Goal: Transaction & Acquisition: Purchase product/service

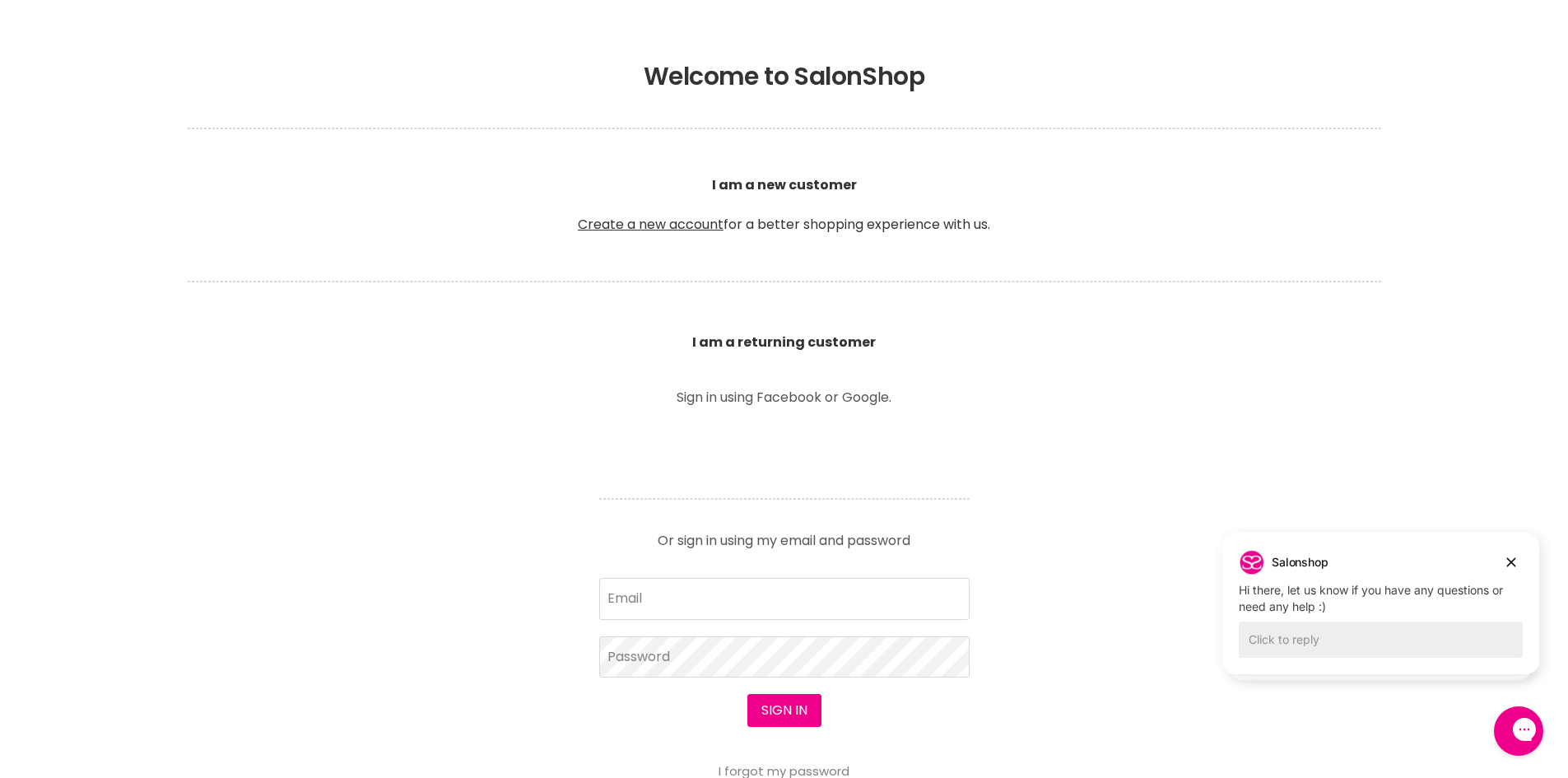
scroll to position [494, 0]
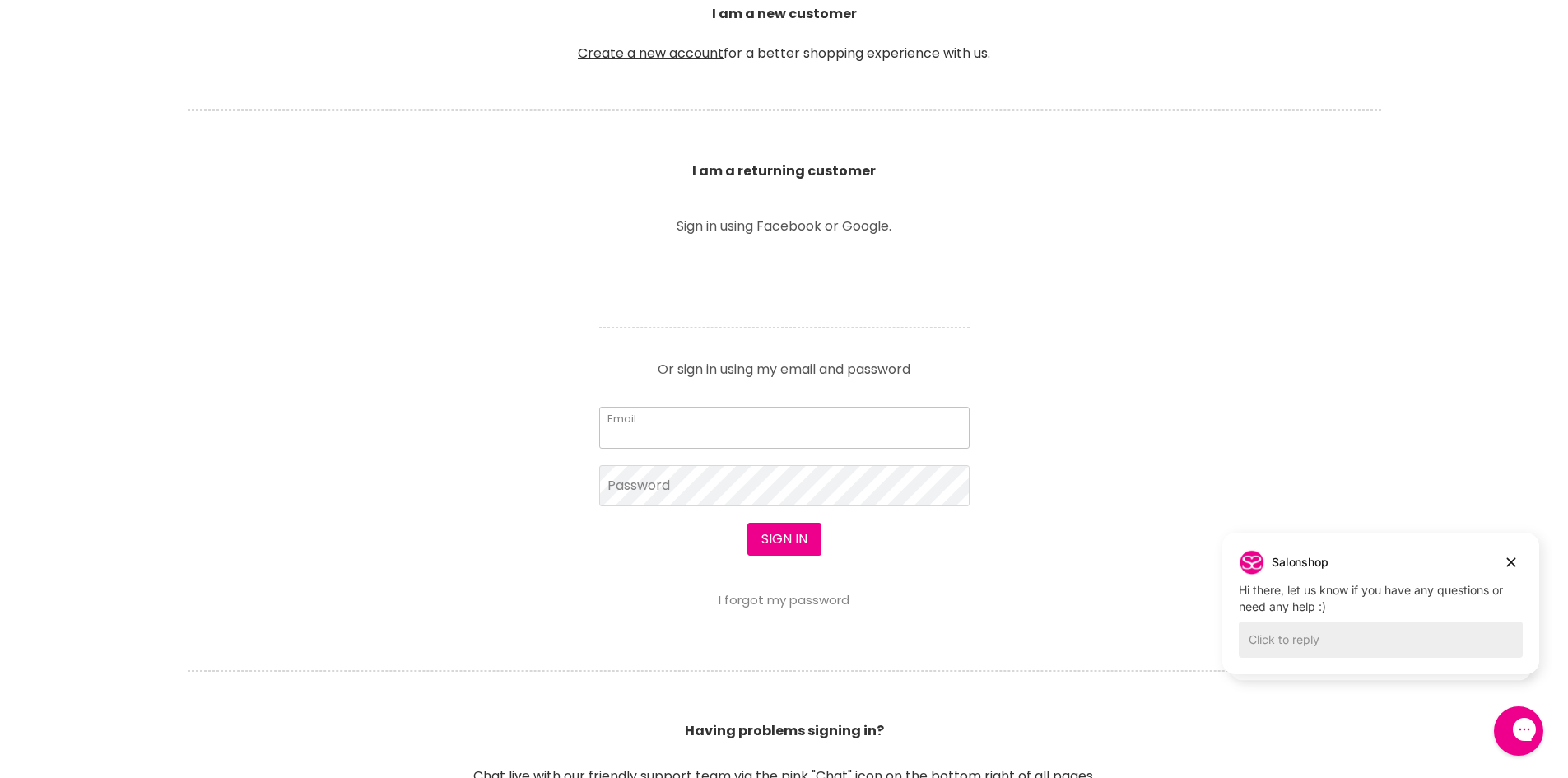
click at [730, 445] on input "Email" at bounding box center [784, 428] width 370 height 41
type input "[PERSON_NAME][EMAIL_ADDRESS][PERSON_NAME][DOMAIN_NAME]"
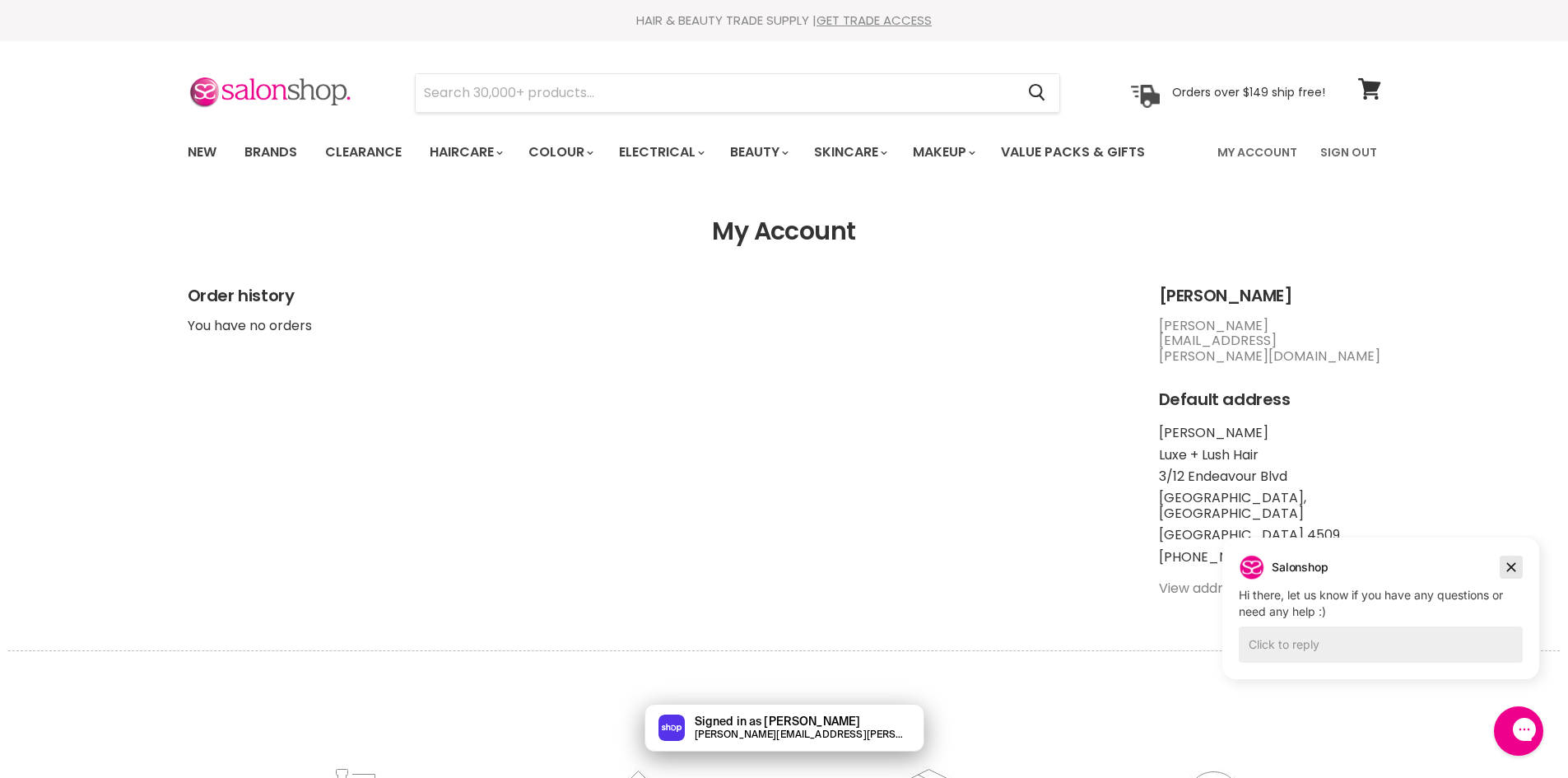
click at [1506, 577] on button "Dismiss campaign" at bounding box center [1511, 568] width 23 height 23
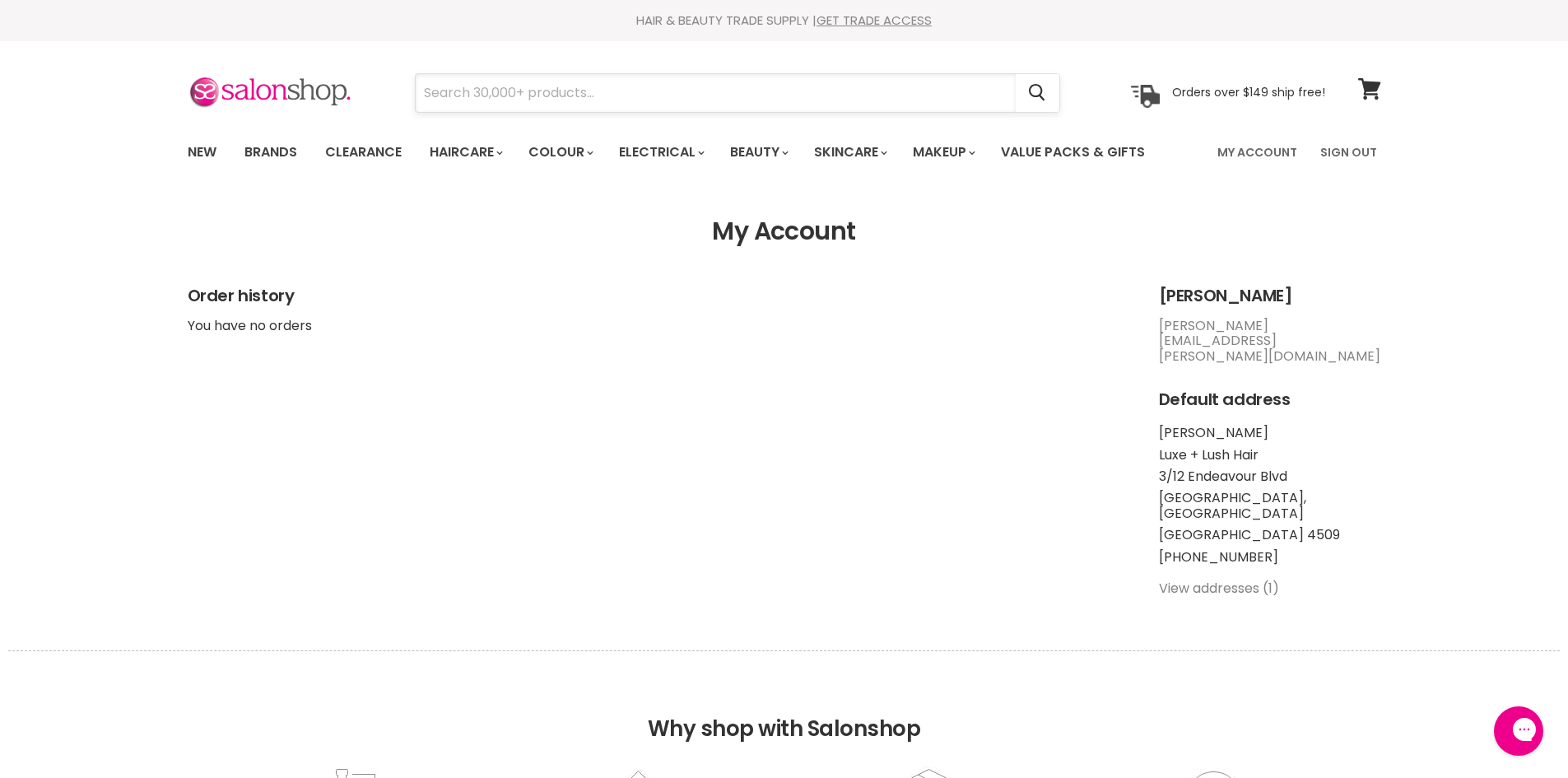
click at [602, 94] on input "Search" at bounding box center [715, 93] width 600 height 38
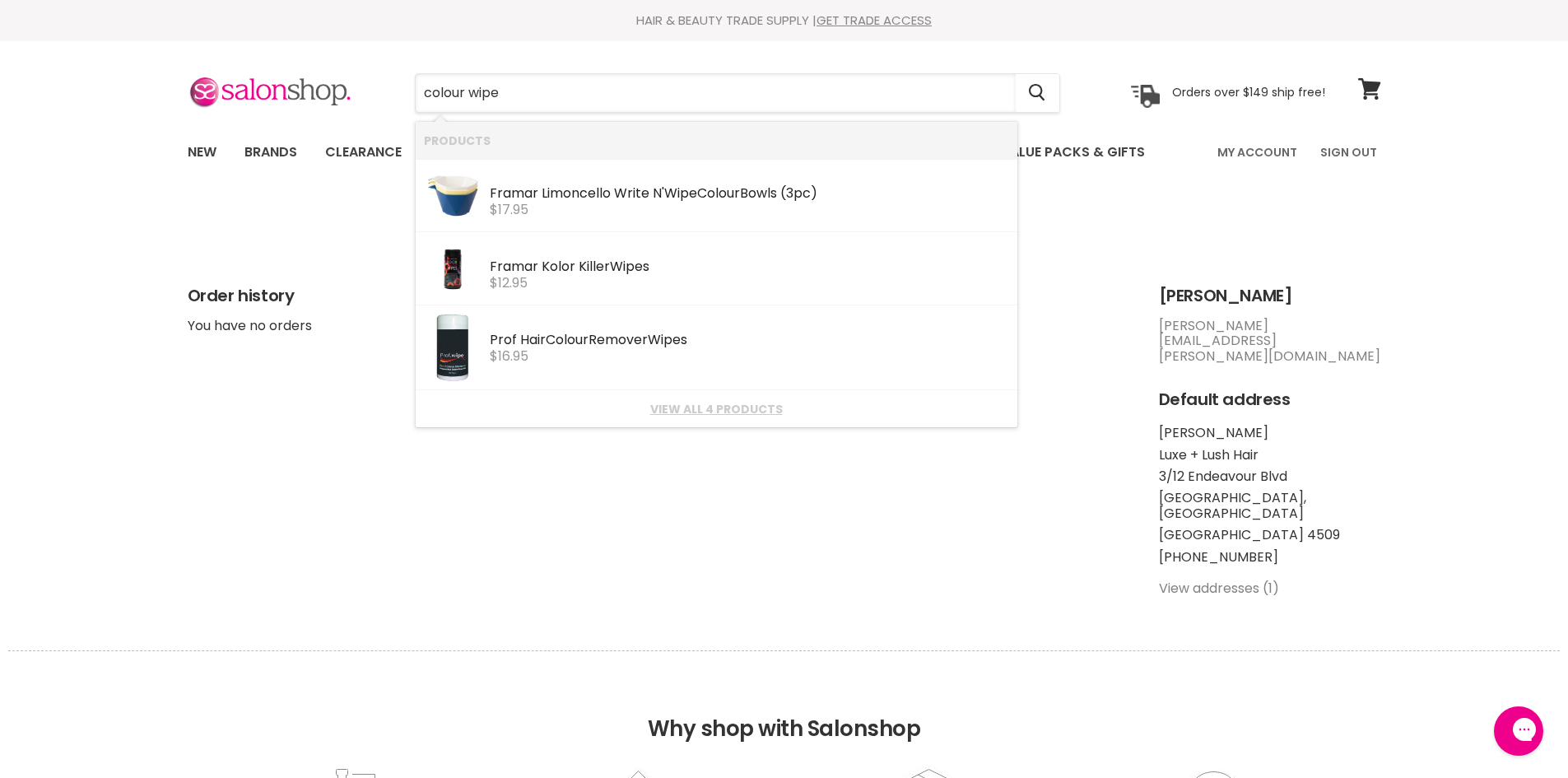
type input "colour wipes"
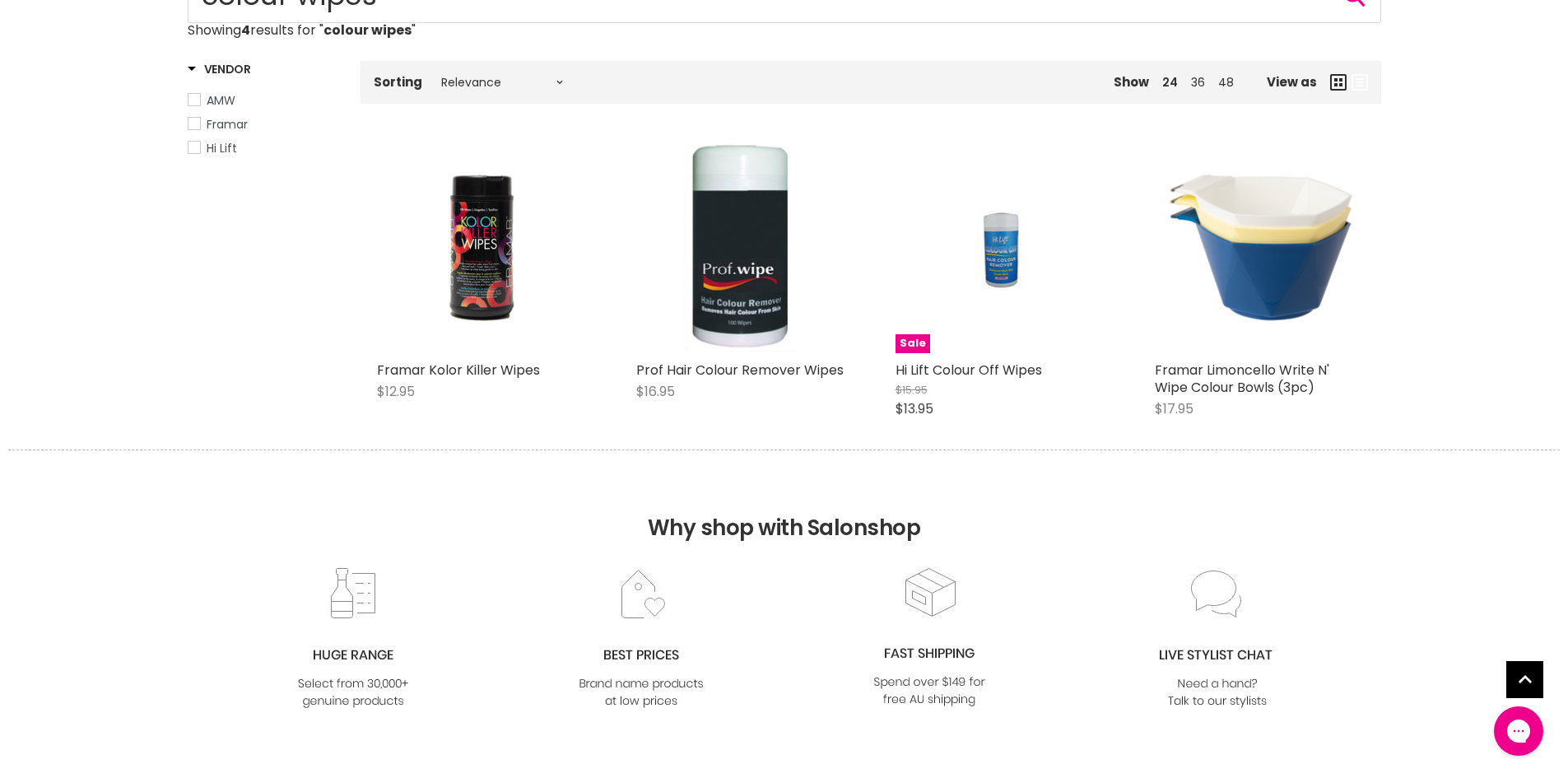
scroll to position [247, 0]
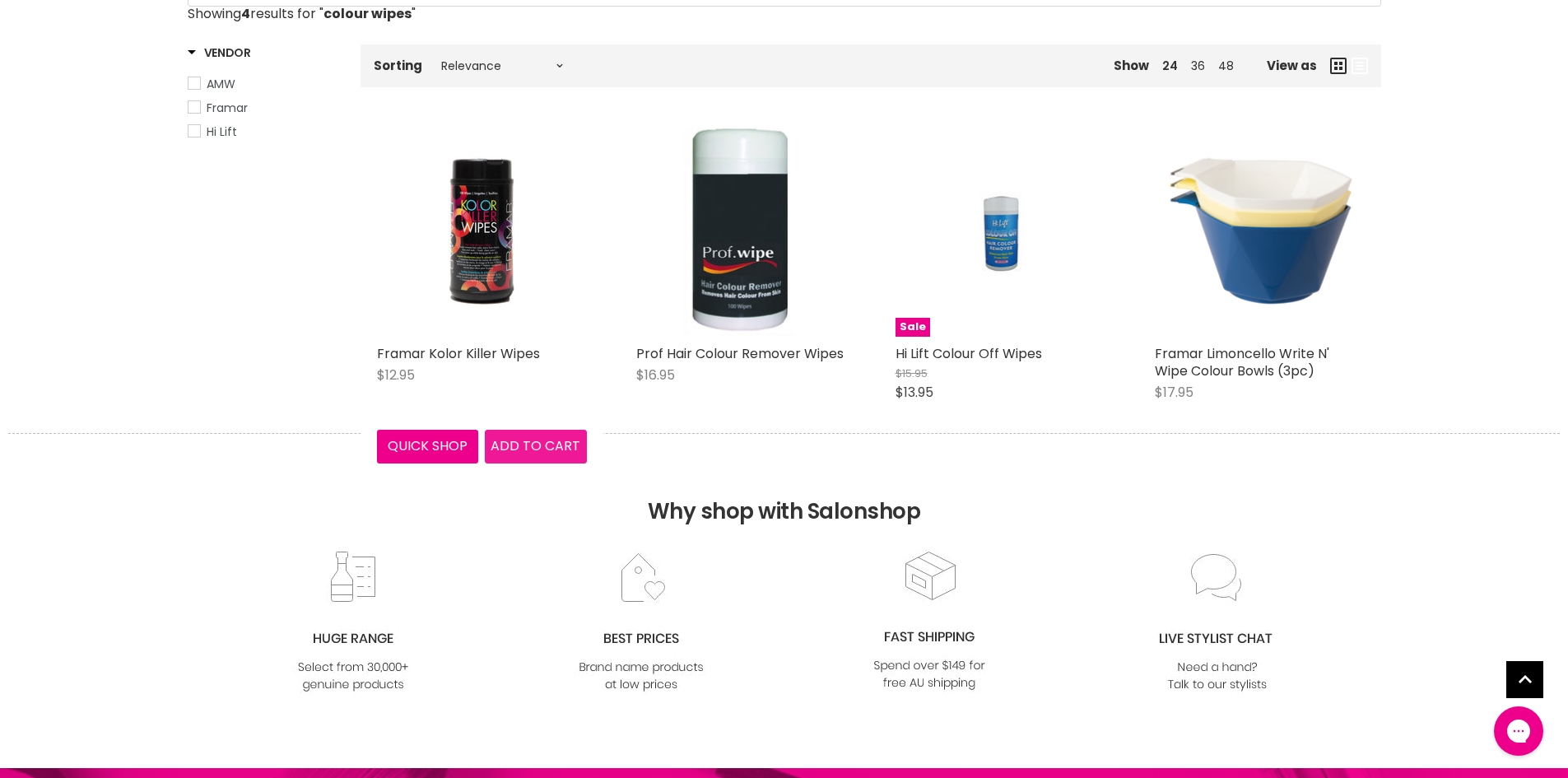
click at [518, 437] on span "Add to cart" at bounding box center [535, 445] width 90 height 19
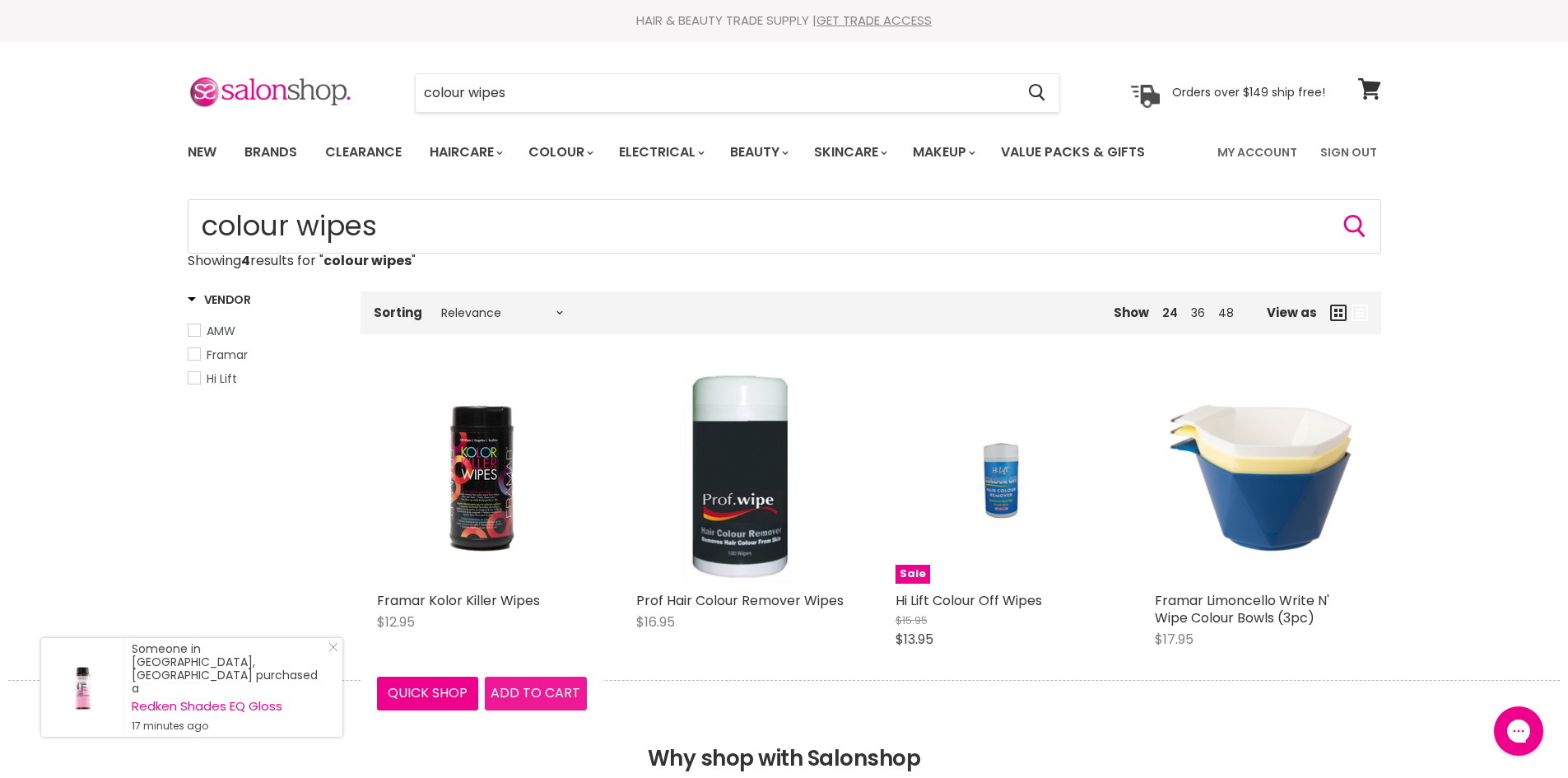
click at [507, 682] on button "Add to cart" at bounding box center [535, 693] width 102 height 33
click at [552, 686] on span "Add to cart" at bounding box center [535, 692] width 90 height 19
click at [531, 694] on span "Add to cart" at bounding box center [535, 692] width 90 height 19
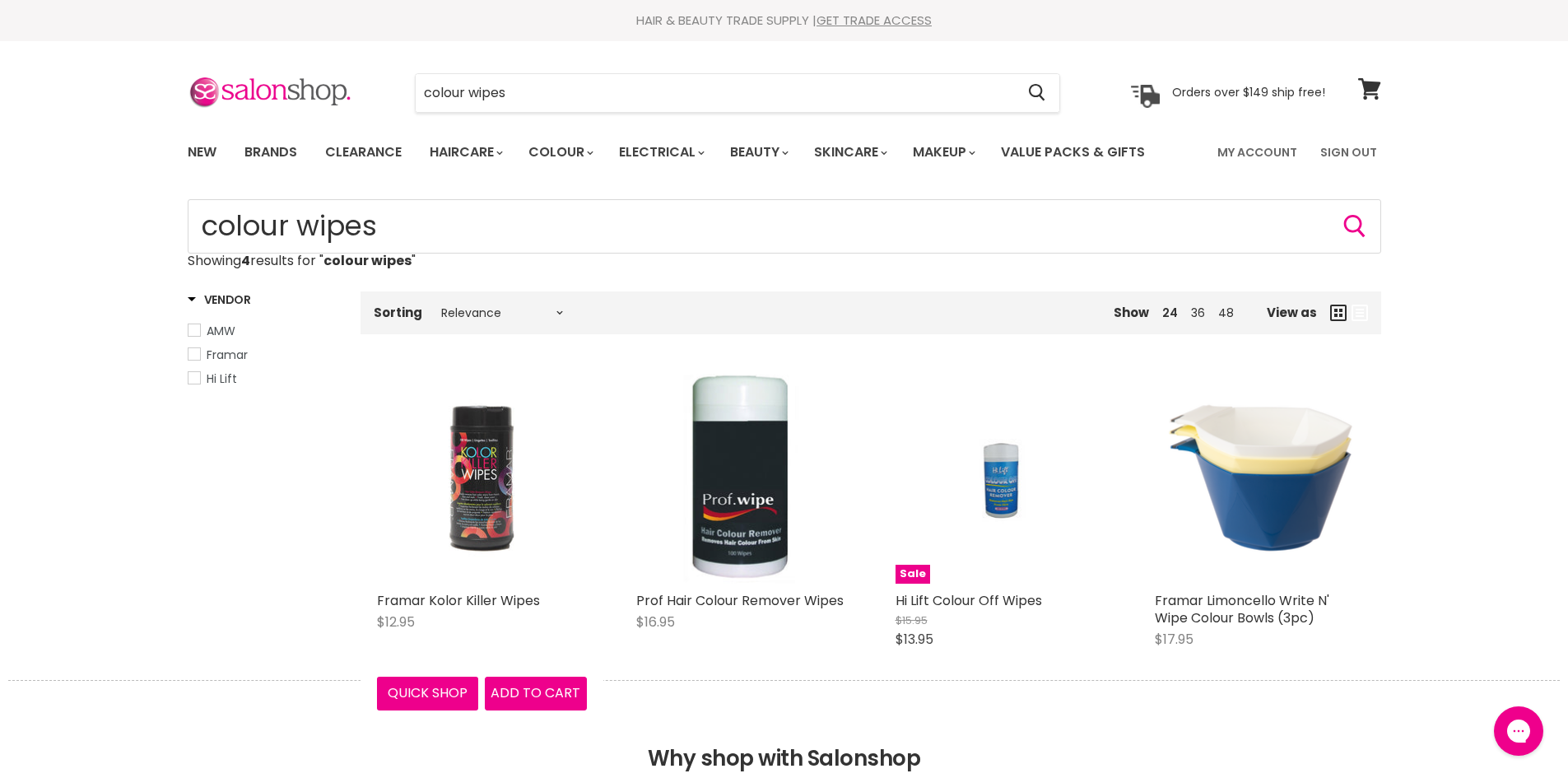
click at [444, 453] on img "Main content" at bounding box center [482, 479] width 209 height 209
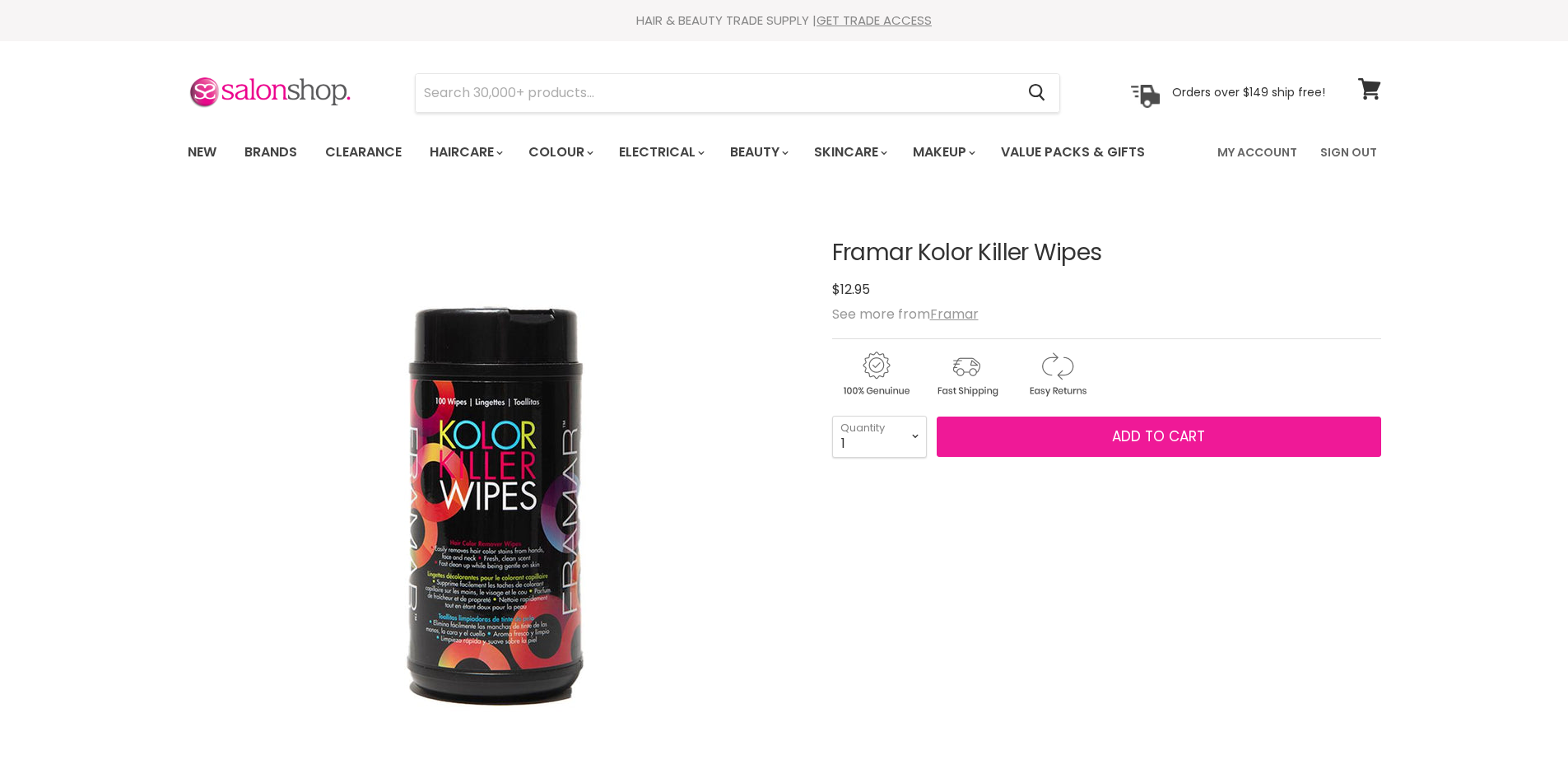
click at [1157, 428] on span "Add to cart" at bounding box center [1158, 436] width 93 height 20
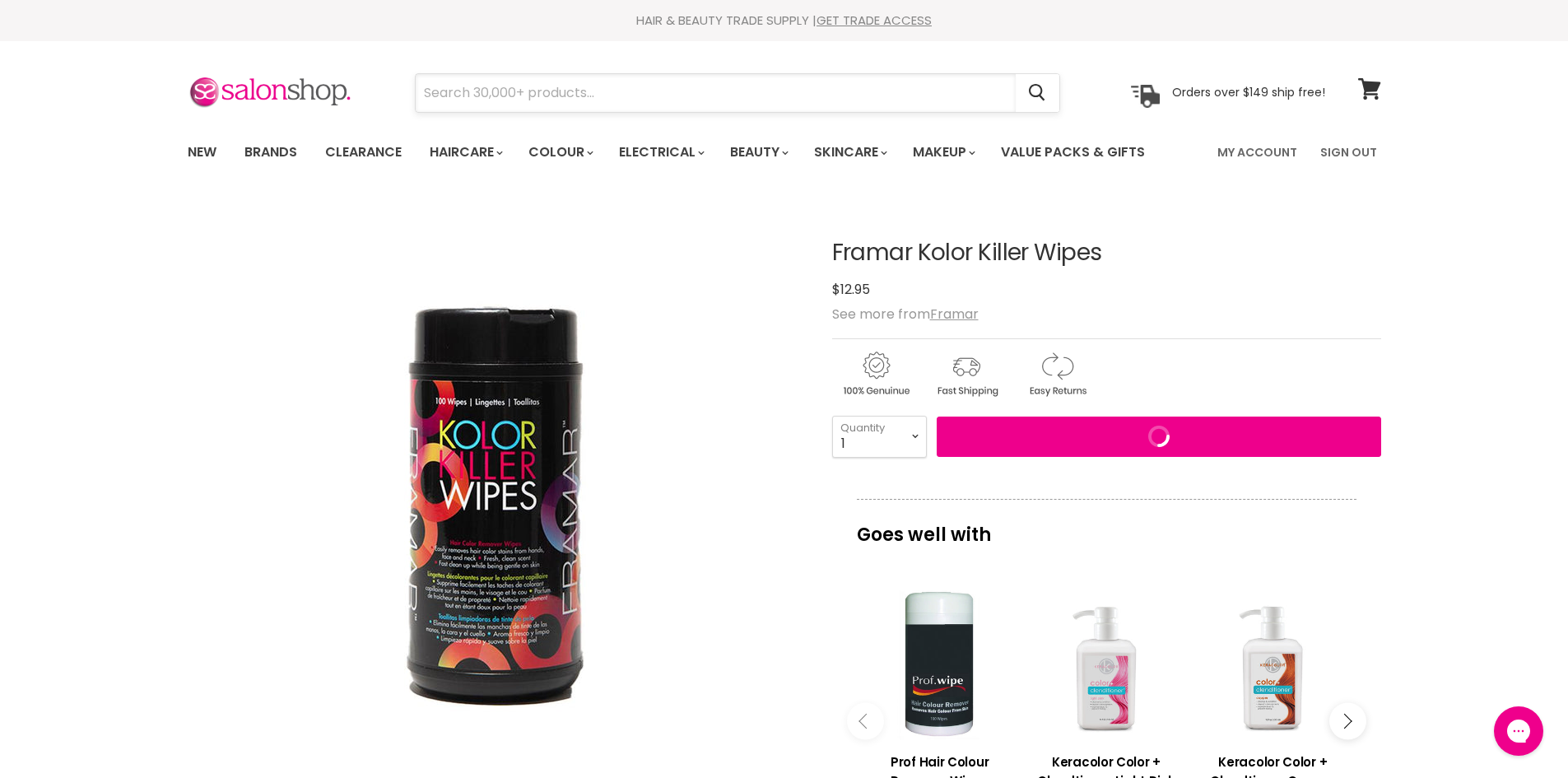
click at [618, 94] on input "Search" at bounding box center [715, 93] width 600 height 38
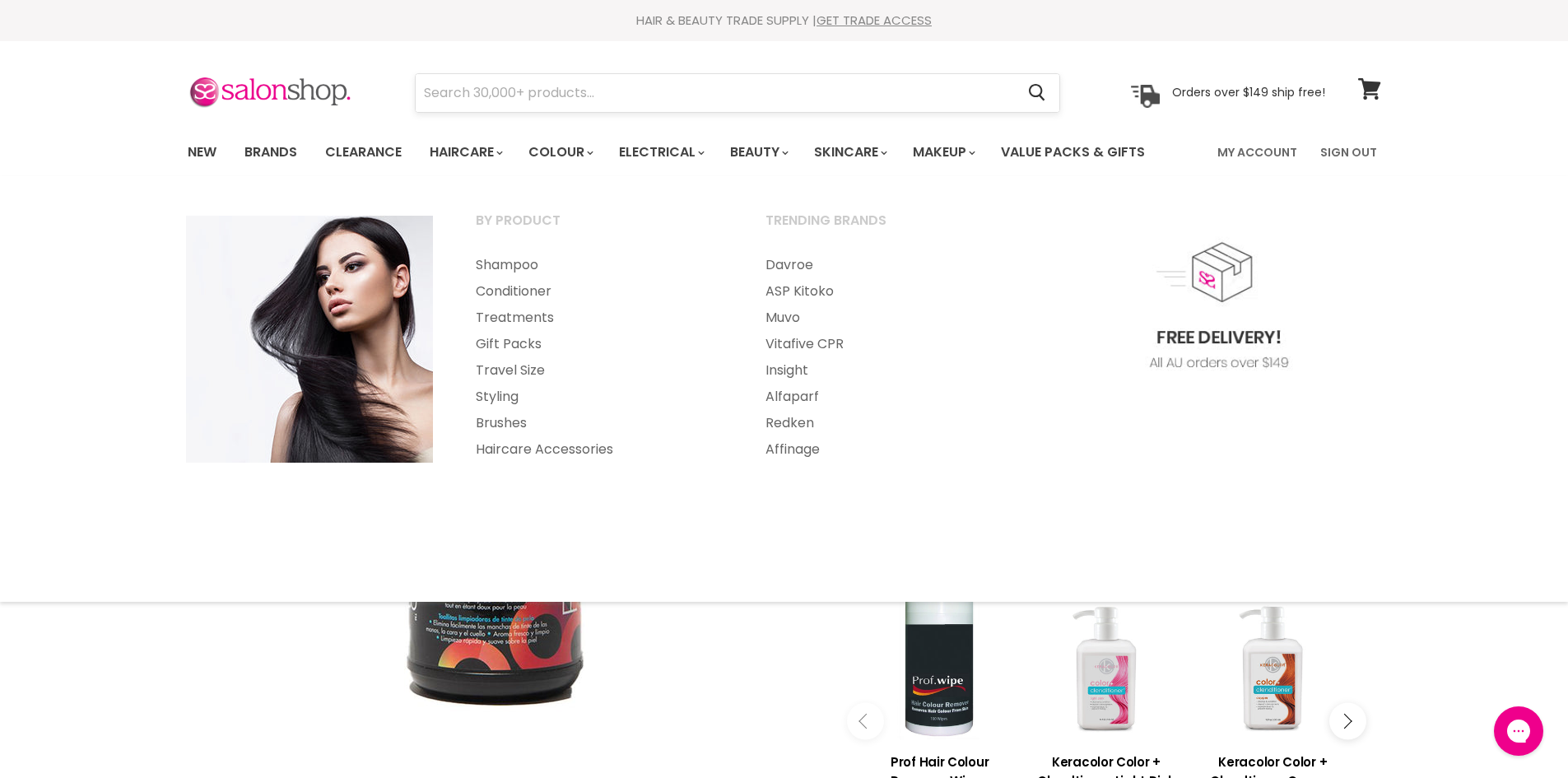
click at [532, 99] on input "Search" at bounding box center [715, 93] width 600 height 38
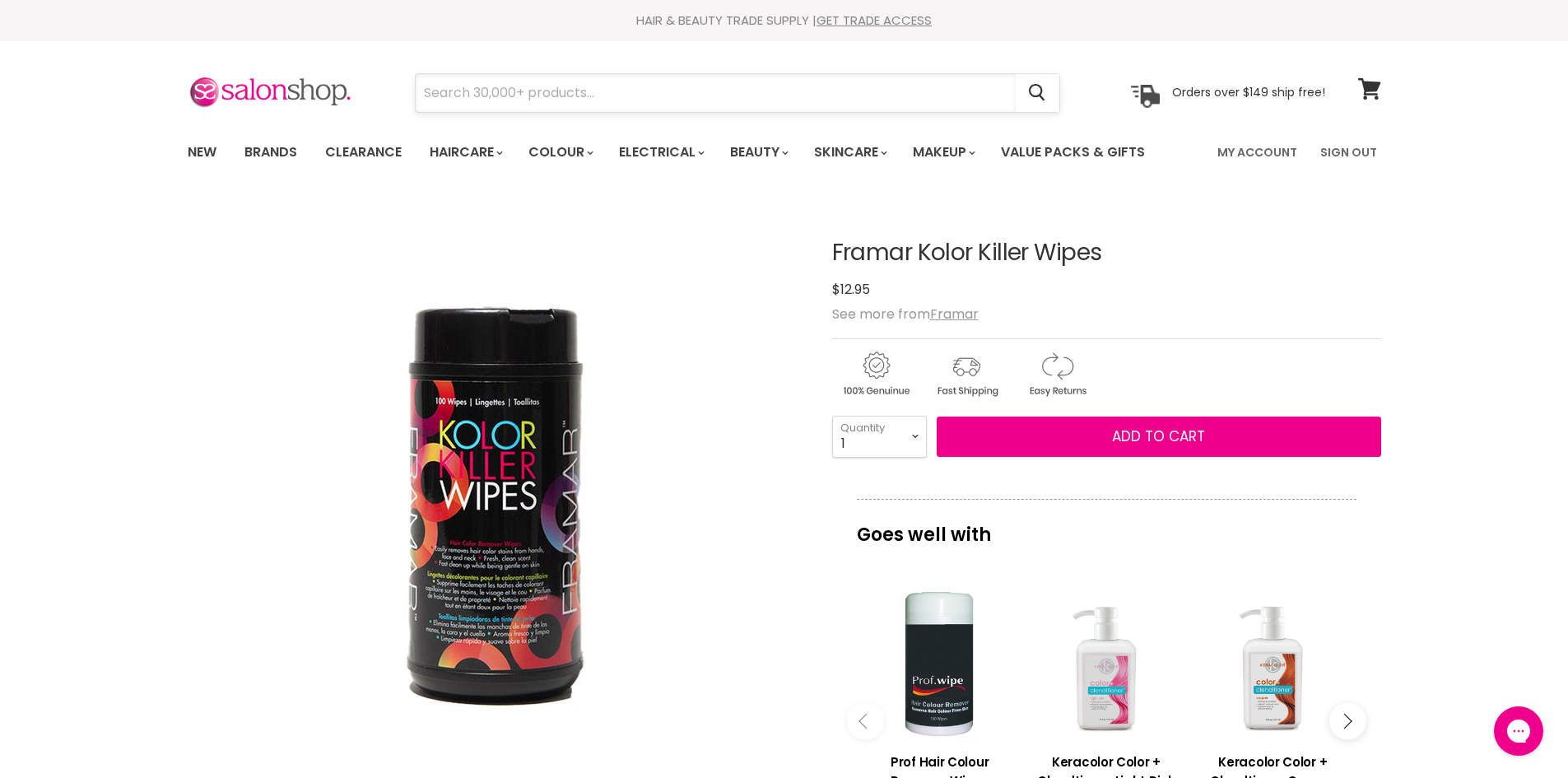
click at [464, 96] on input "Search" at bounding box center [715, 93] width 600 height 38
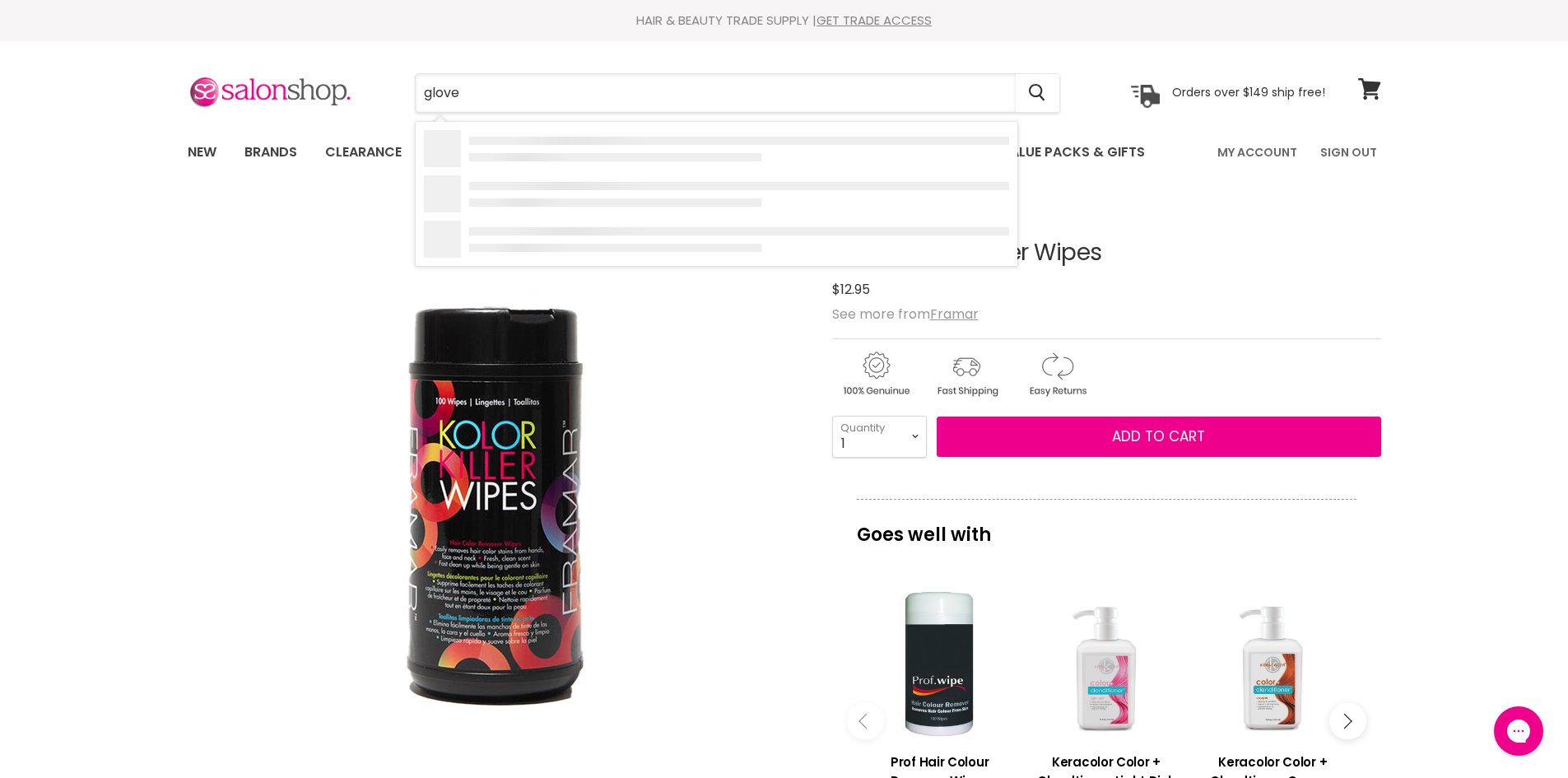
type input "gloves"
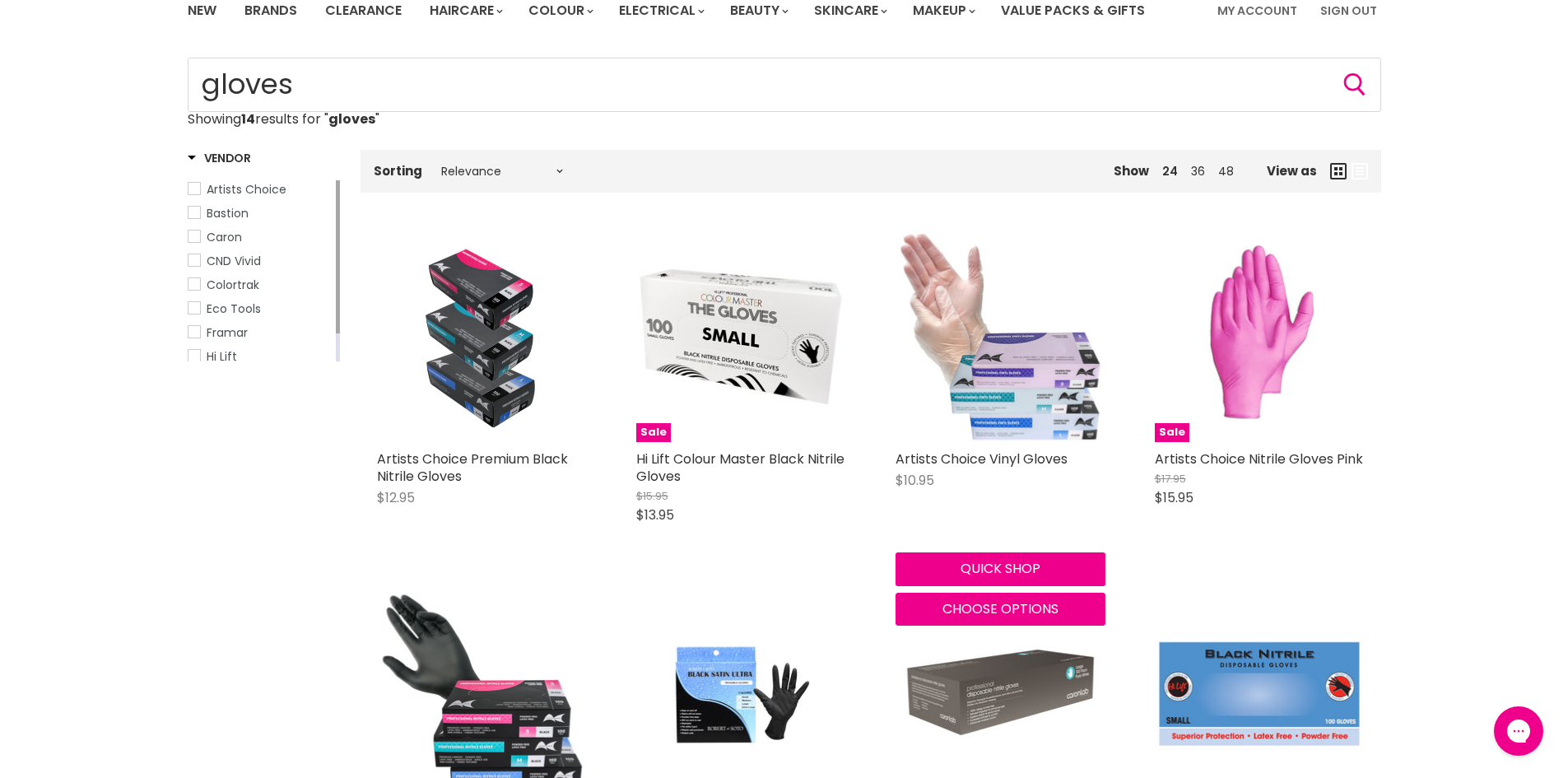
scroll to position [82, 0]
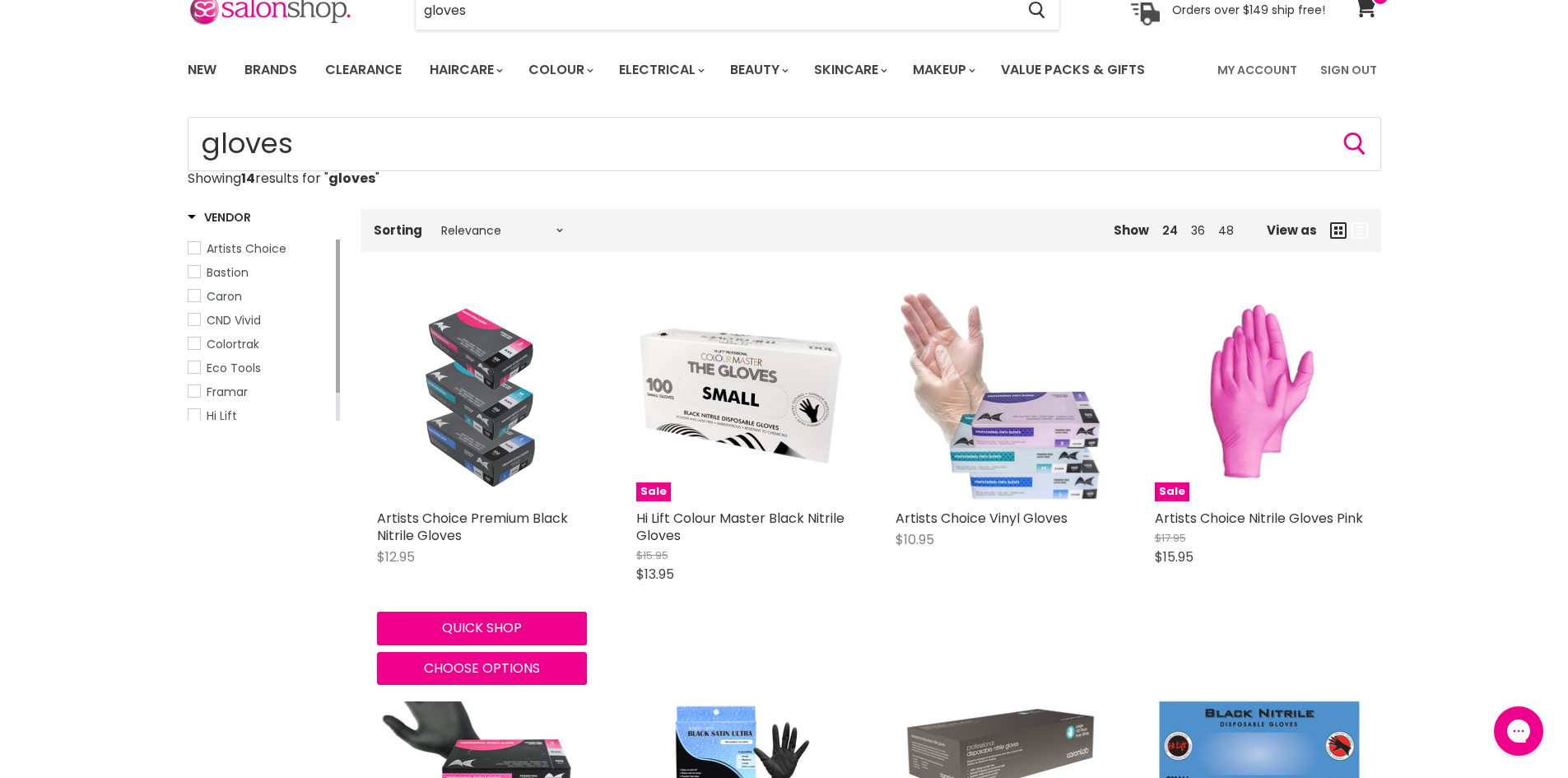
click at [503, 407] on img "Main content" at bounding box center [482, 396] width 185 height 209
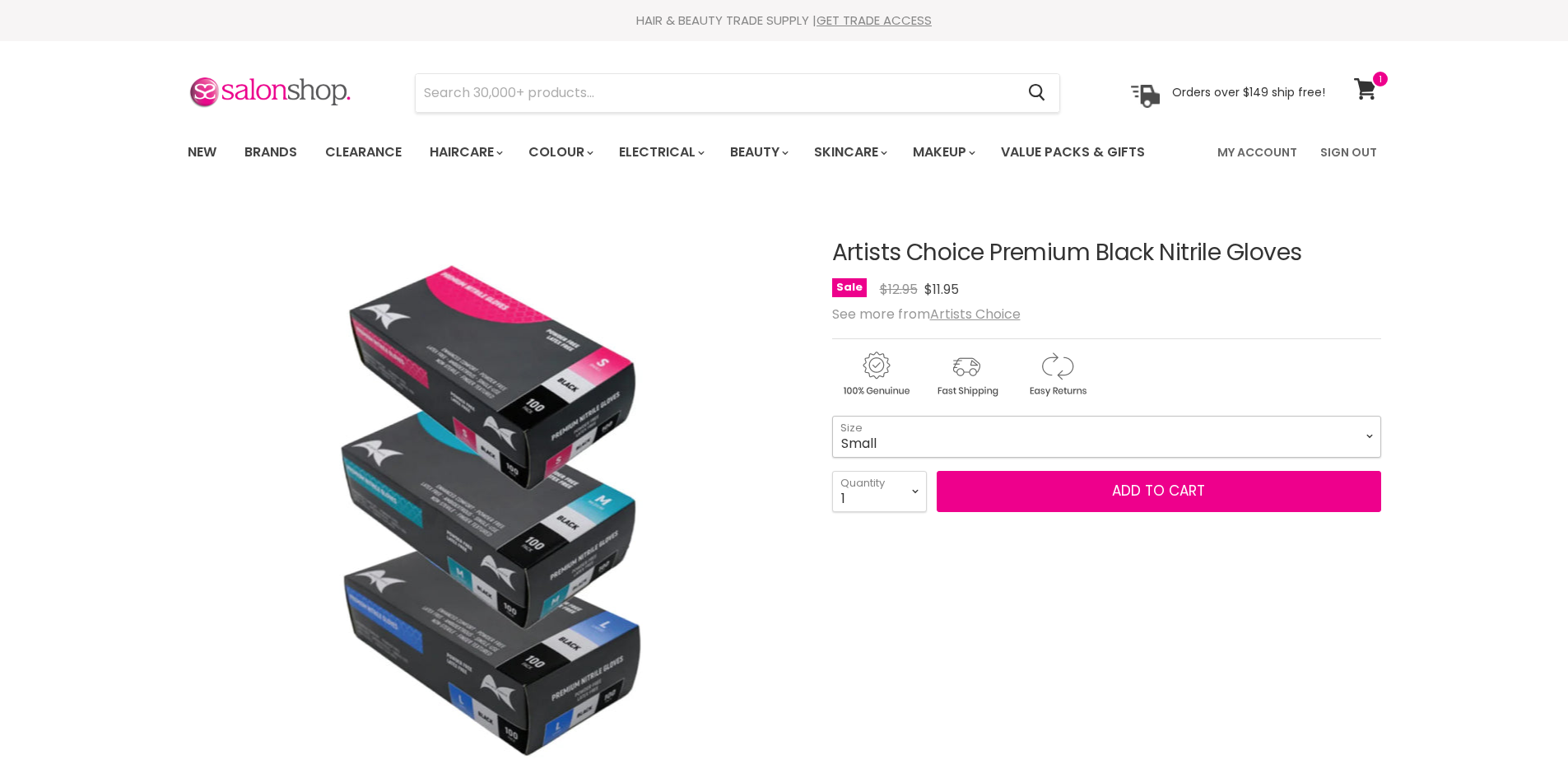
click at [1084, 451] on select "Small Medium Large" at bounding box center [1106, 436] width 549 height 41
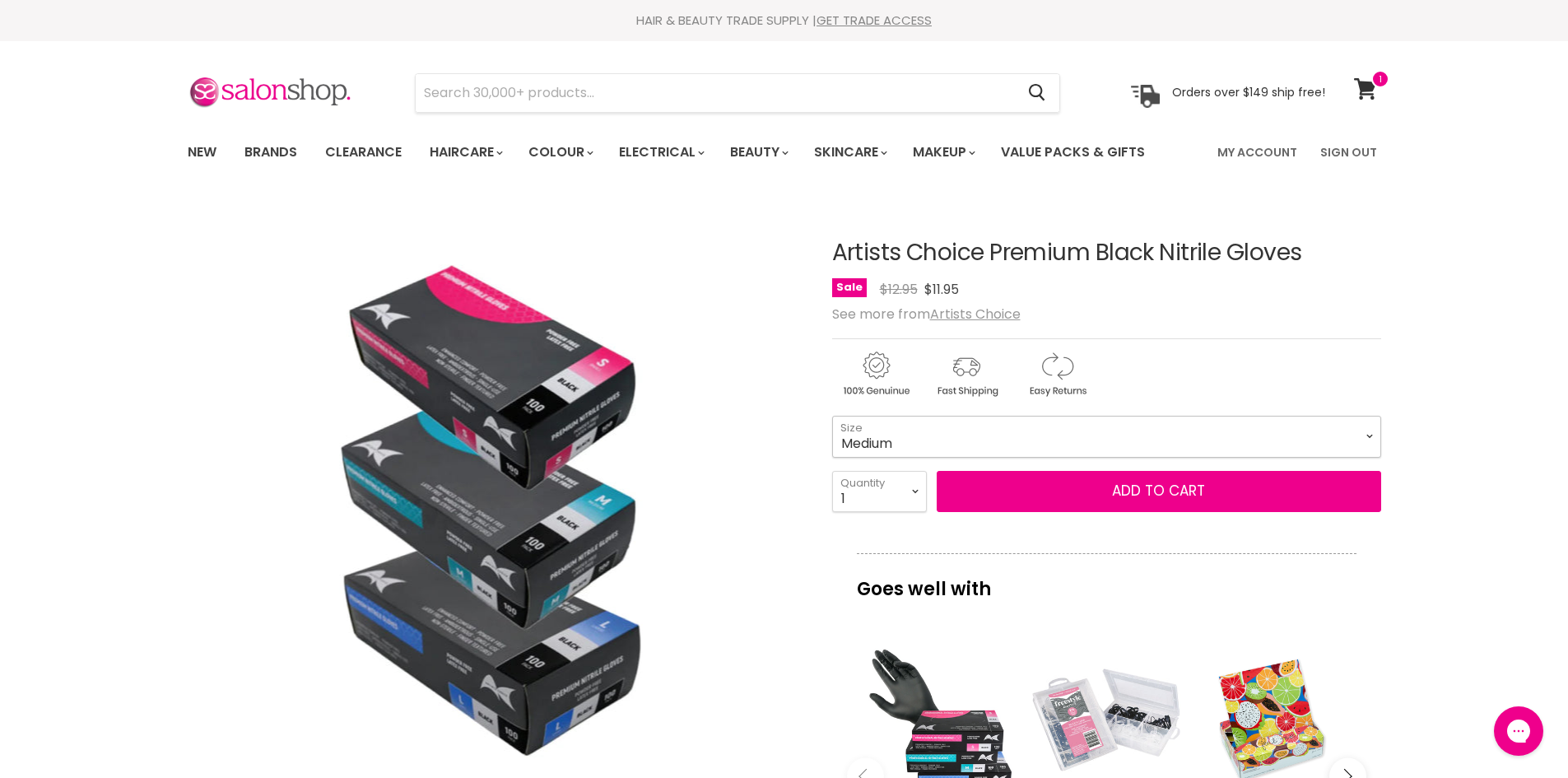
click at [832, 416] on select "Small Medium Large" at bounding box center [1106, 436] width 549 height 41
click at [1232, 469] on form "Small - $11.95 Medium - $11.95 Large - $11.95 Small Medium Large Size 1 2 3 4 5…" at bounding box center [1106, 464] width 549 height 96
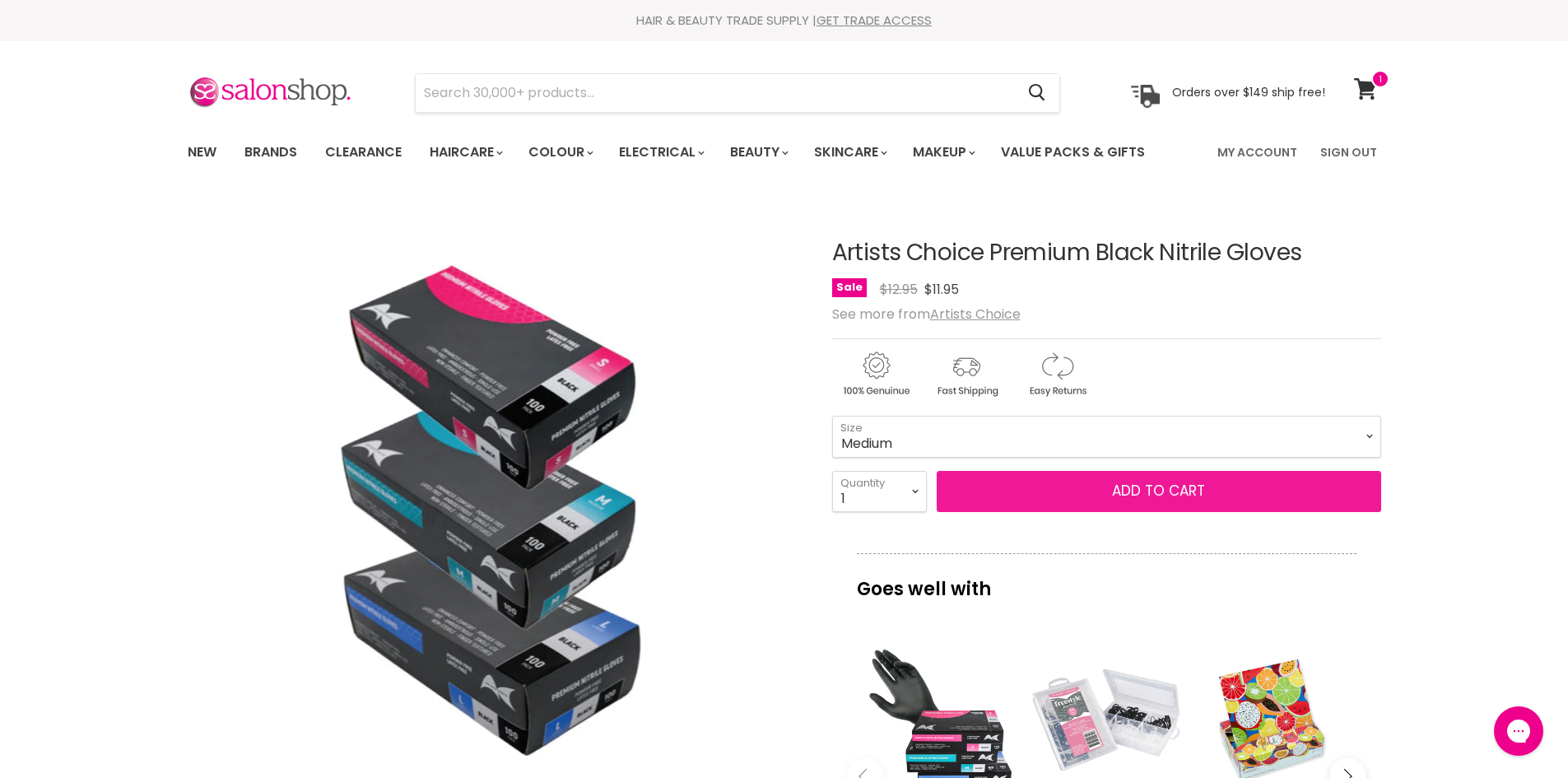
click at [1225, 485] on button "Add to cart" at bounding box center [1159, 491] width 444 height 41
click at [1114, 474] on button "Add to cart" at bounding box center [1159, 491] width 444 height 41
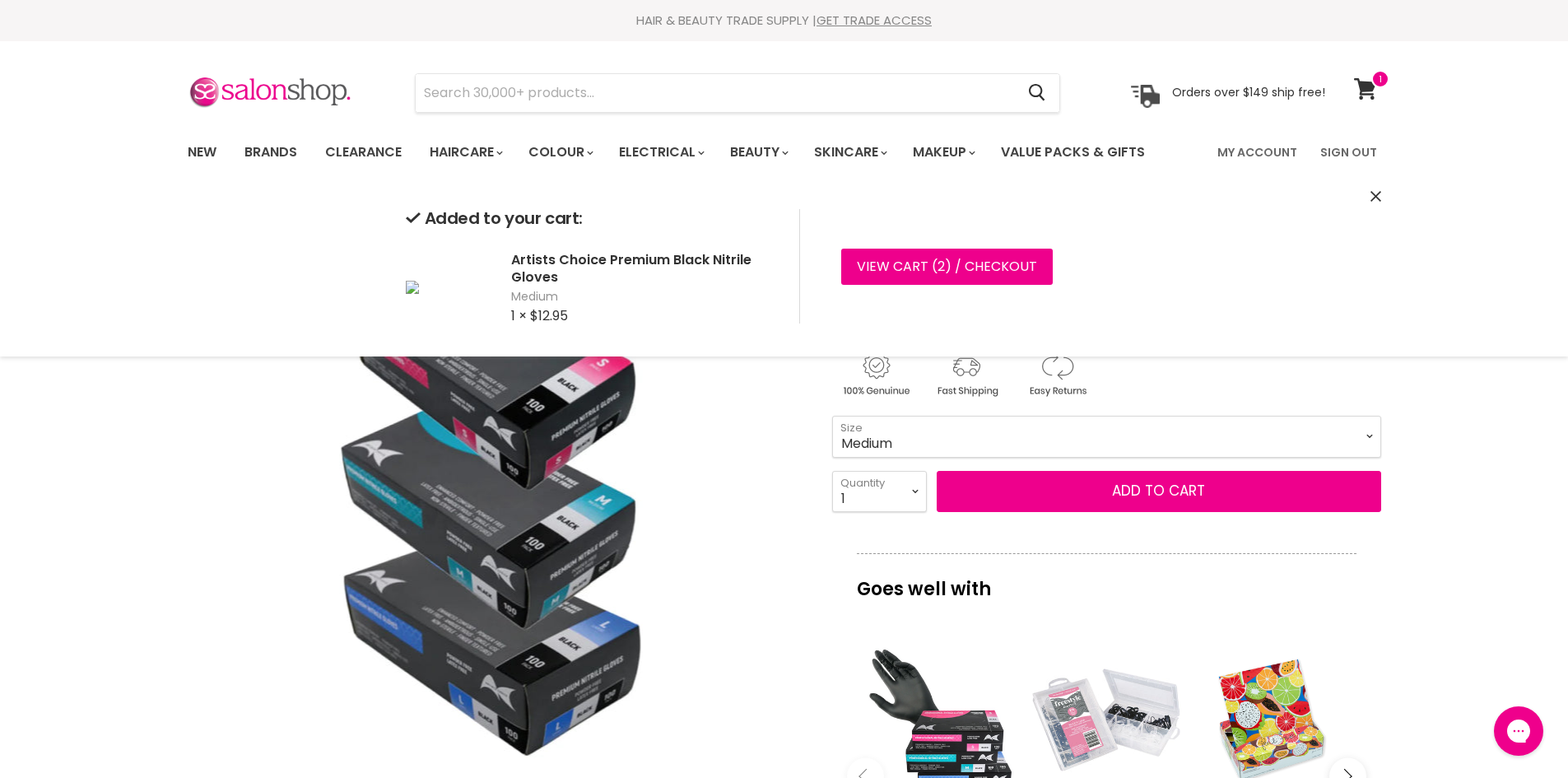
click at [886, 437] on select "Small Medium Large" at bounding box center [1106, 436] width 549 height 41
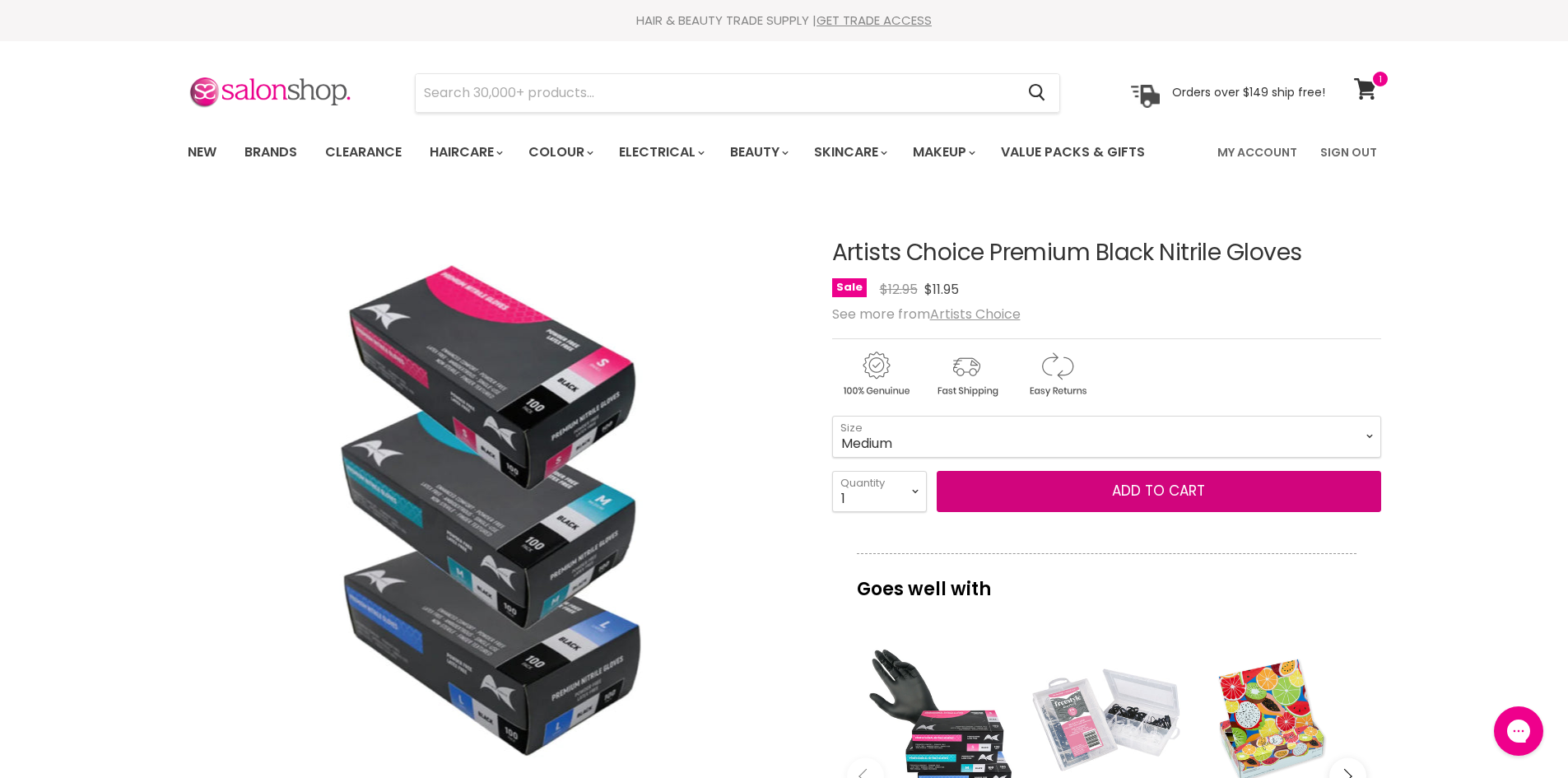
select select "Small"
click at [832, 416] on select "Small Medium Large" at bounding box center [1106, 436] width 549 height 41
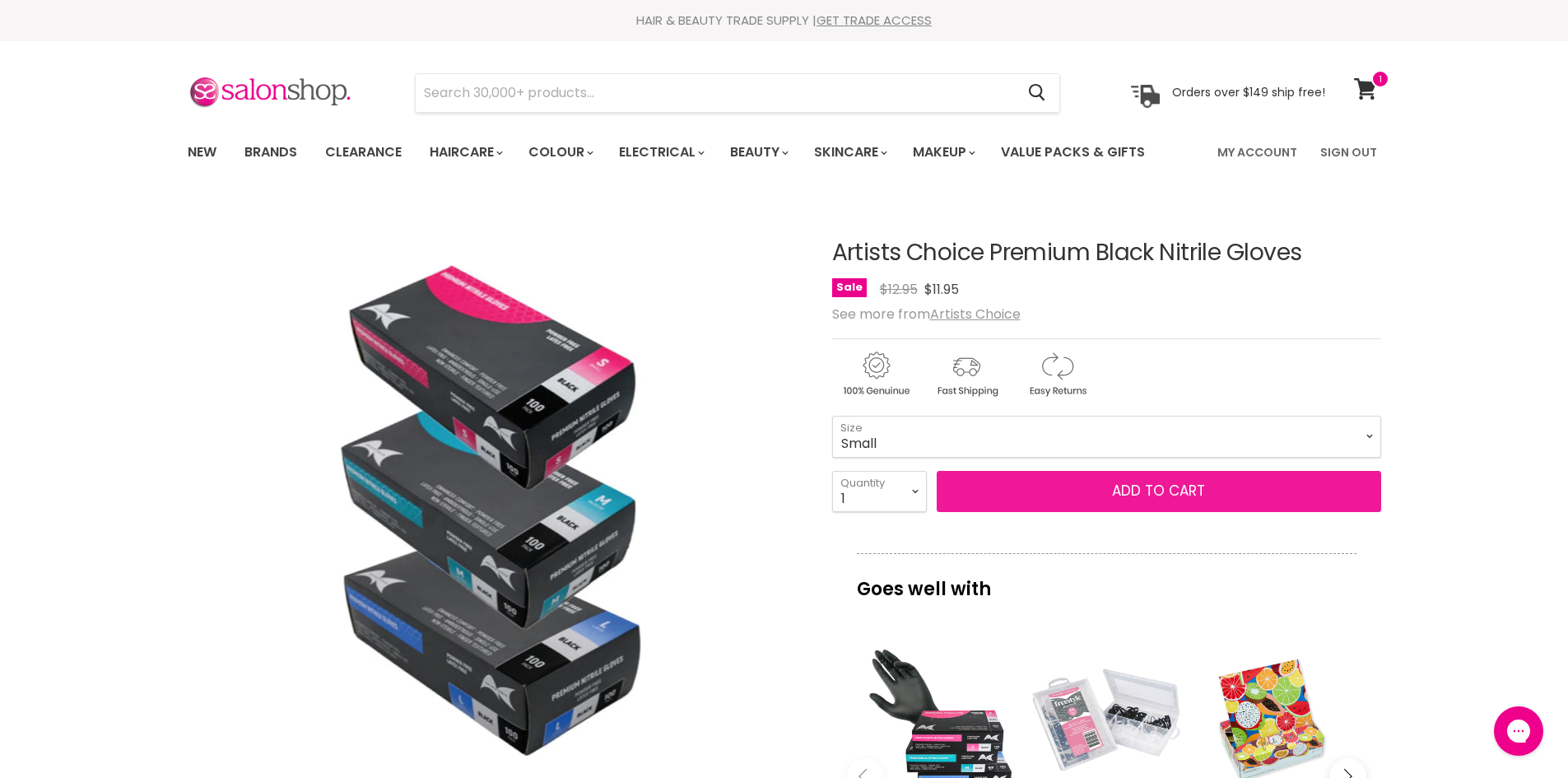
drag, startPoint x: 1177, startPoint y: 484, endPoint x: 714, endPoint y: 528, distance: 465.1
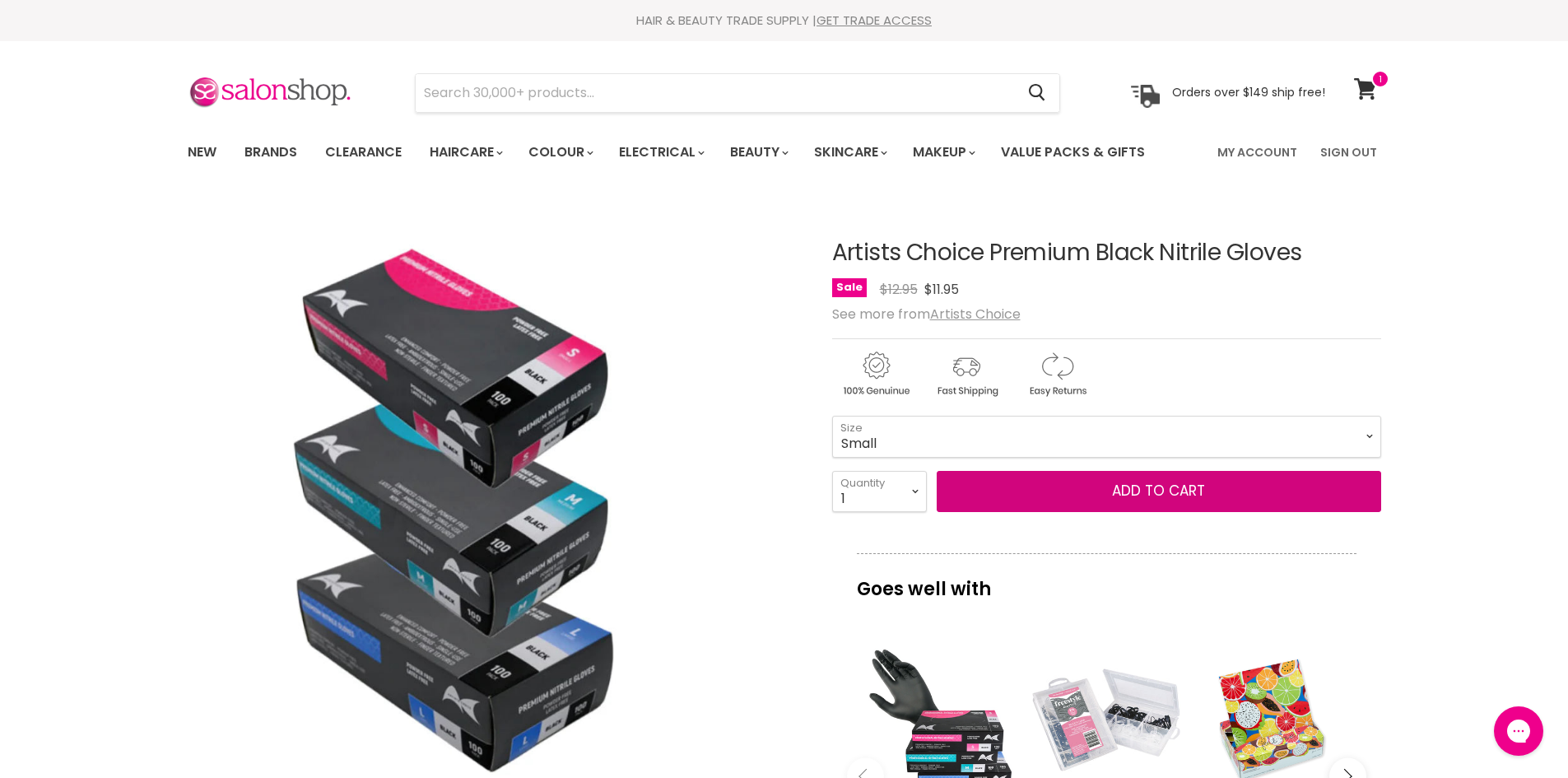
click at [1176, 484] on button "Add to cart" at bounding box center [1159, 491] width 444 height 41
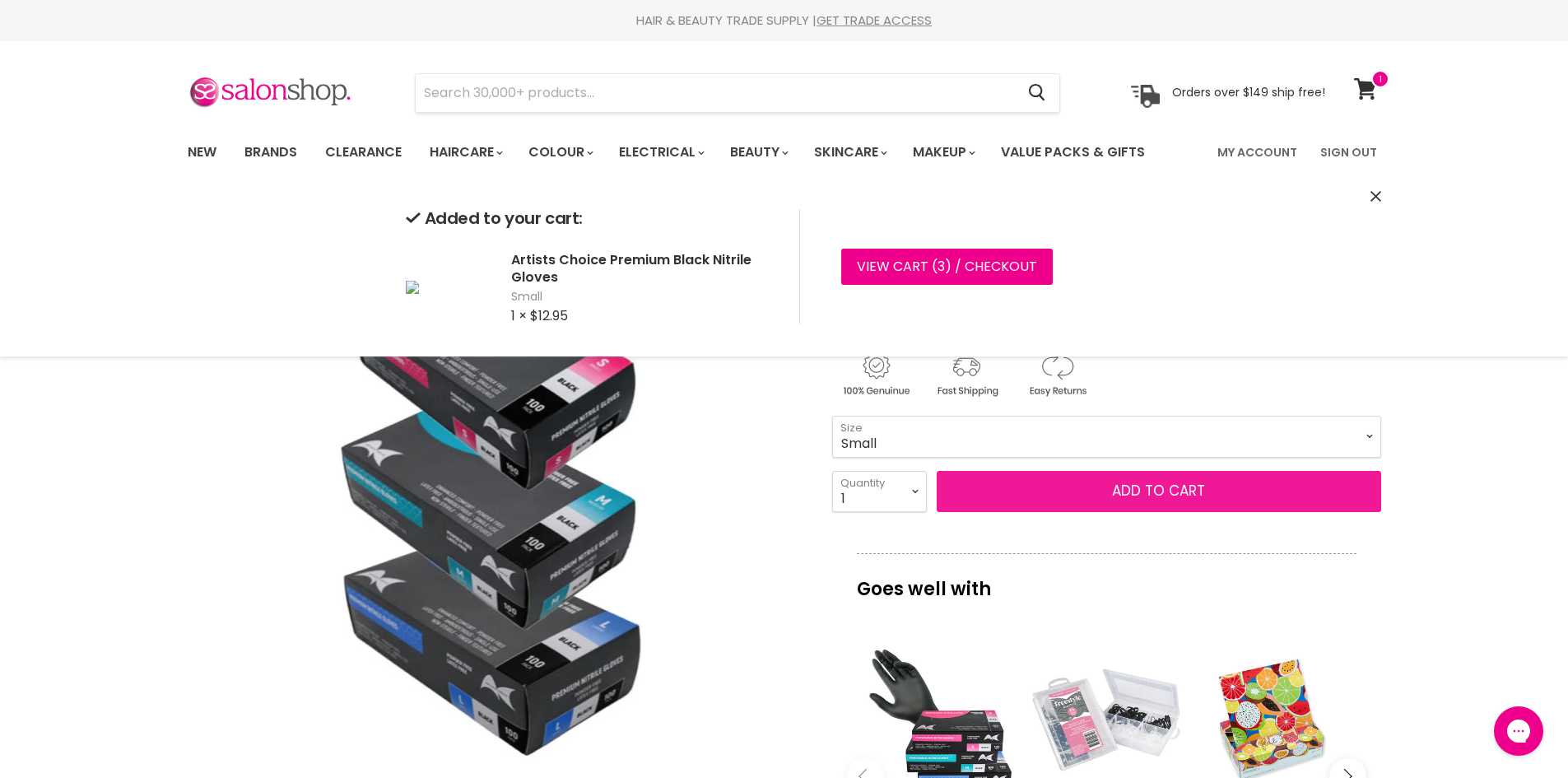
click at [1126, 499] on button "Add to cart" at bounding box center [1159, 491] width 444 height 41
click at [1141, 497] on button "Add to cart" at bounding box center [1159, 491] width 444 height 41
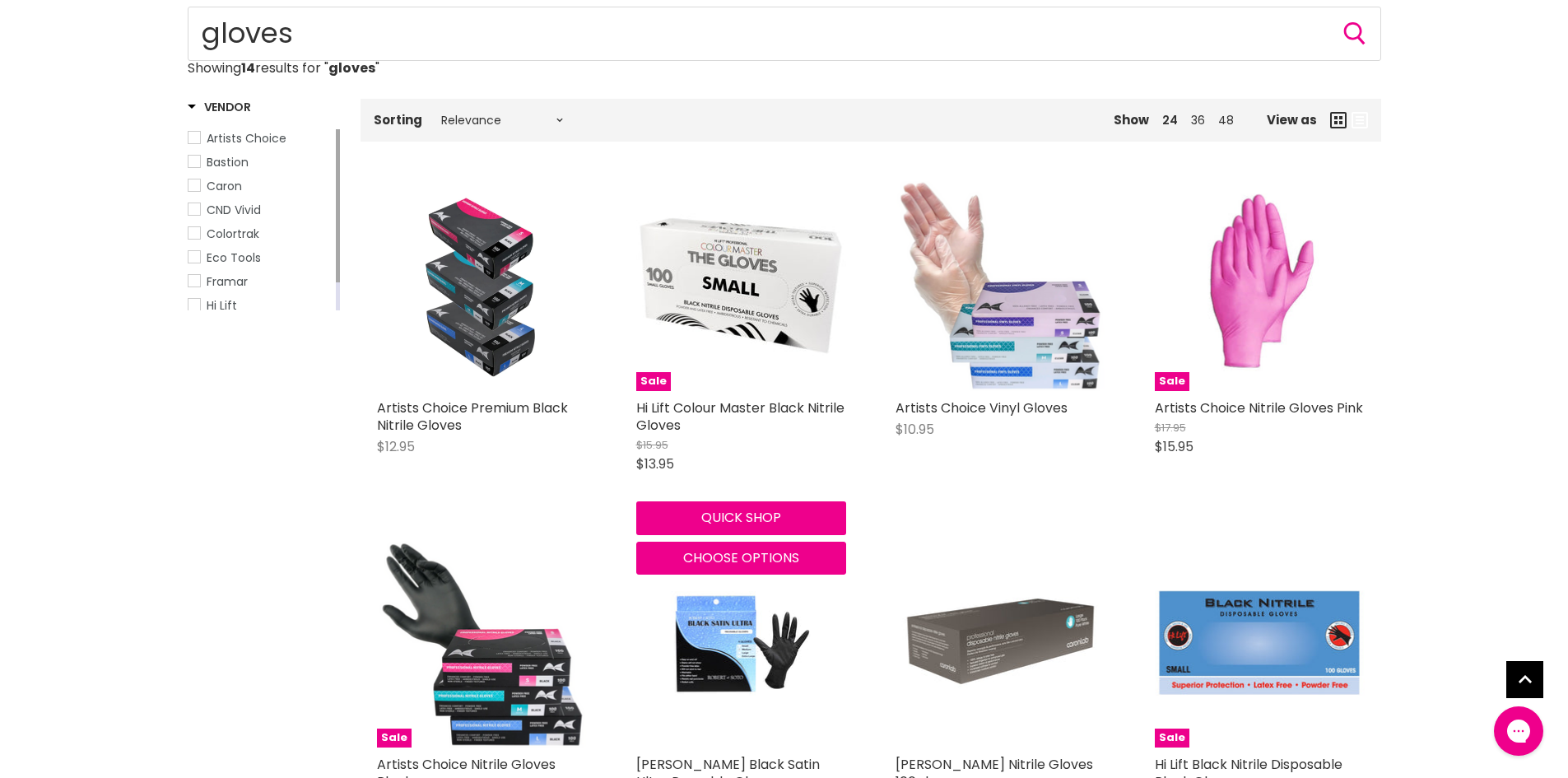
scroll to position [412, 0]
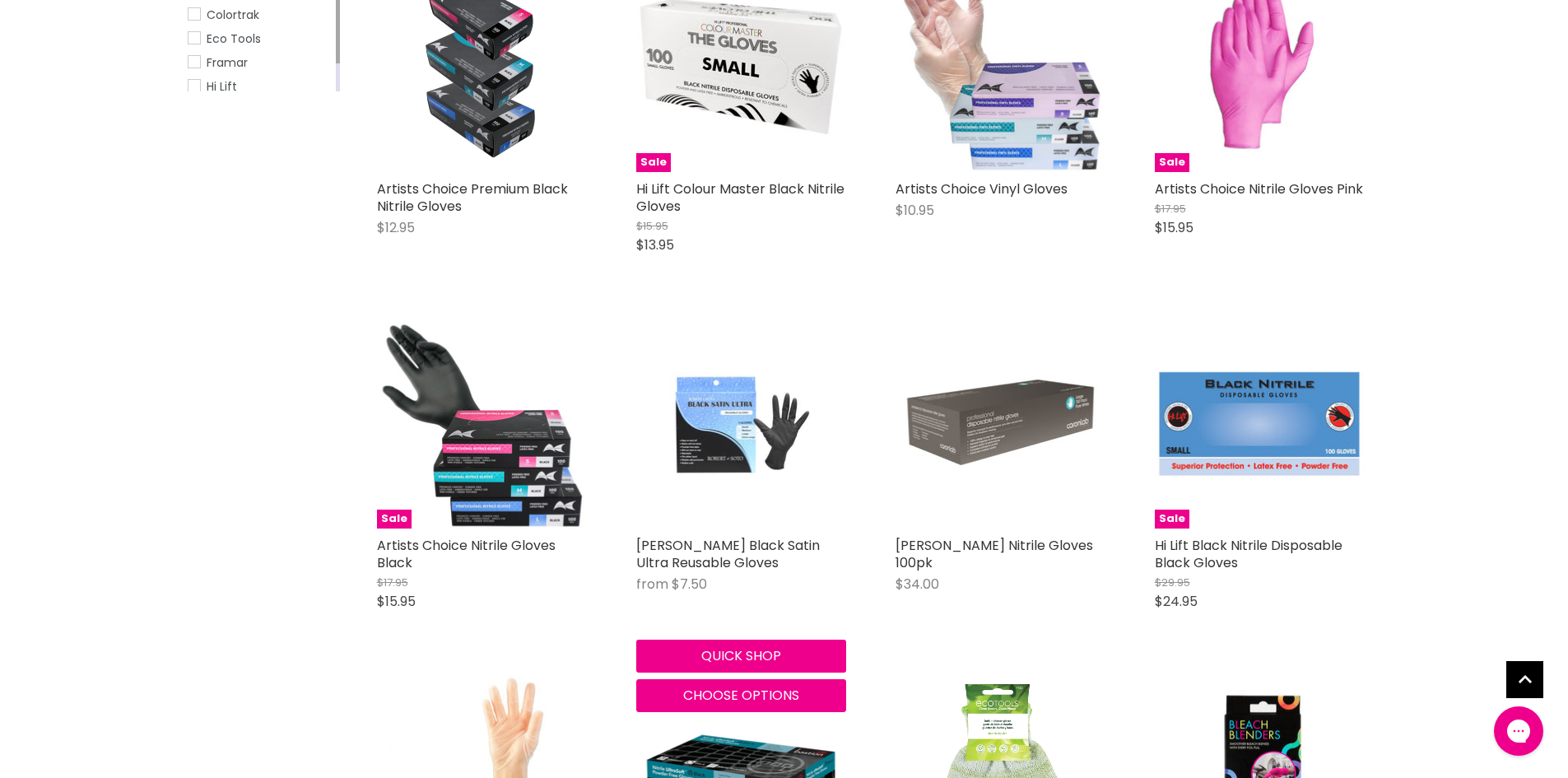
click at [719, 472] on img "Main content" at bounding box center [740, 424] width 140 height 209
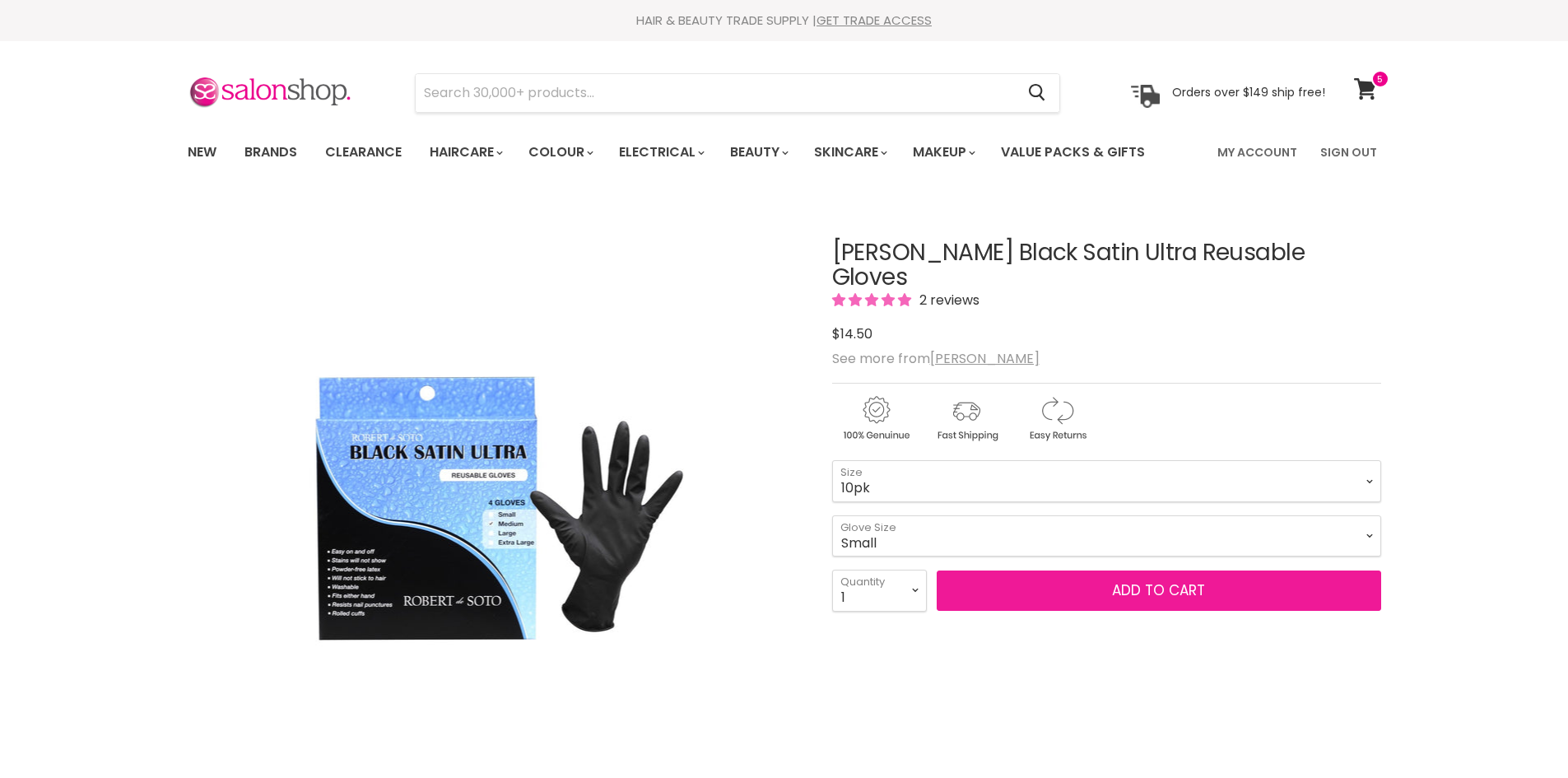
click at [1176, 580] on span "Add to cart" at bounding box center [1158, 590] width 93 height 20
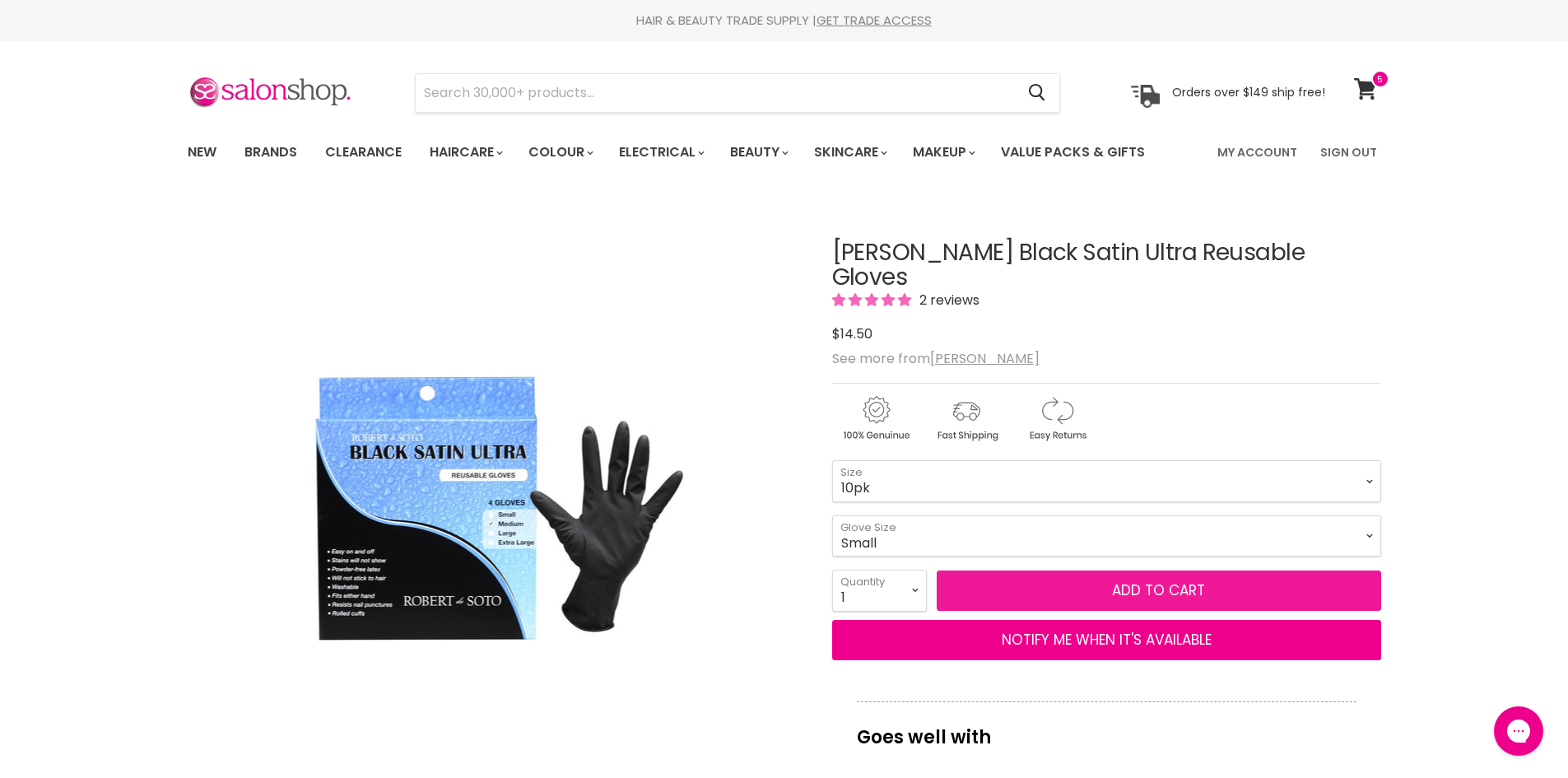
click at [1091, 572] on button "Add to cart" at bounding box center [1159, 591] width 444 height 41
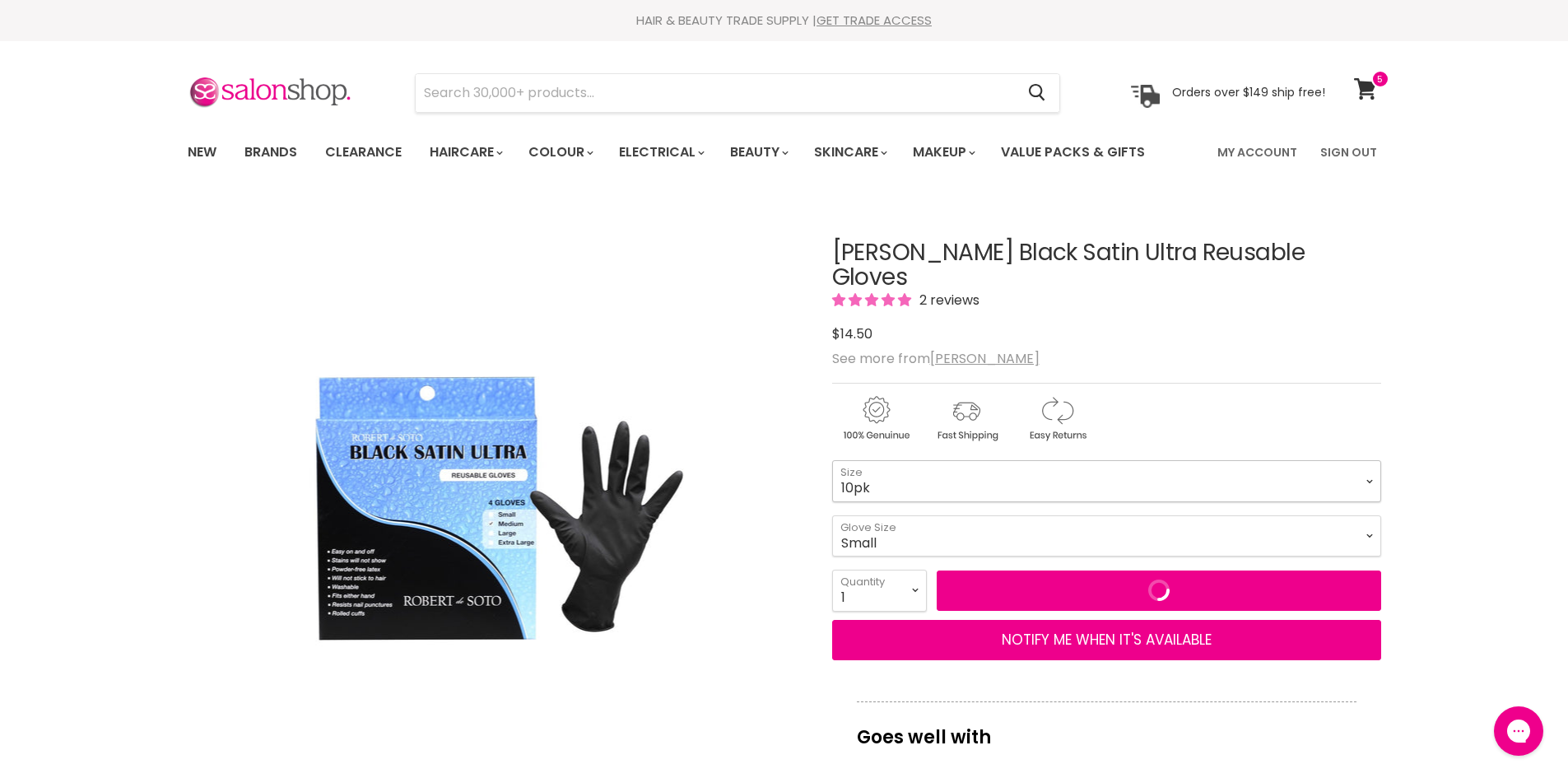
click at [1002, 462] on select "4pk 10pk" at bounding box center [1106, 481] width 549 height 41
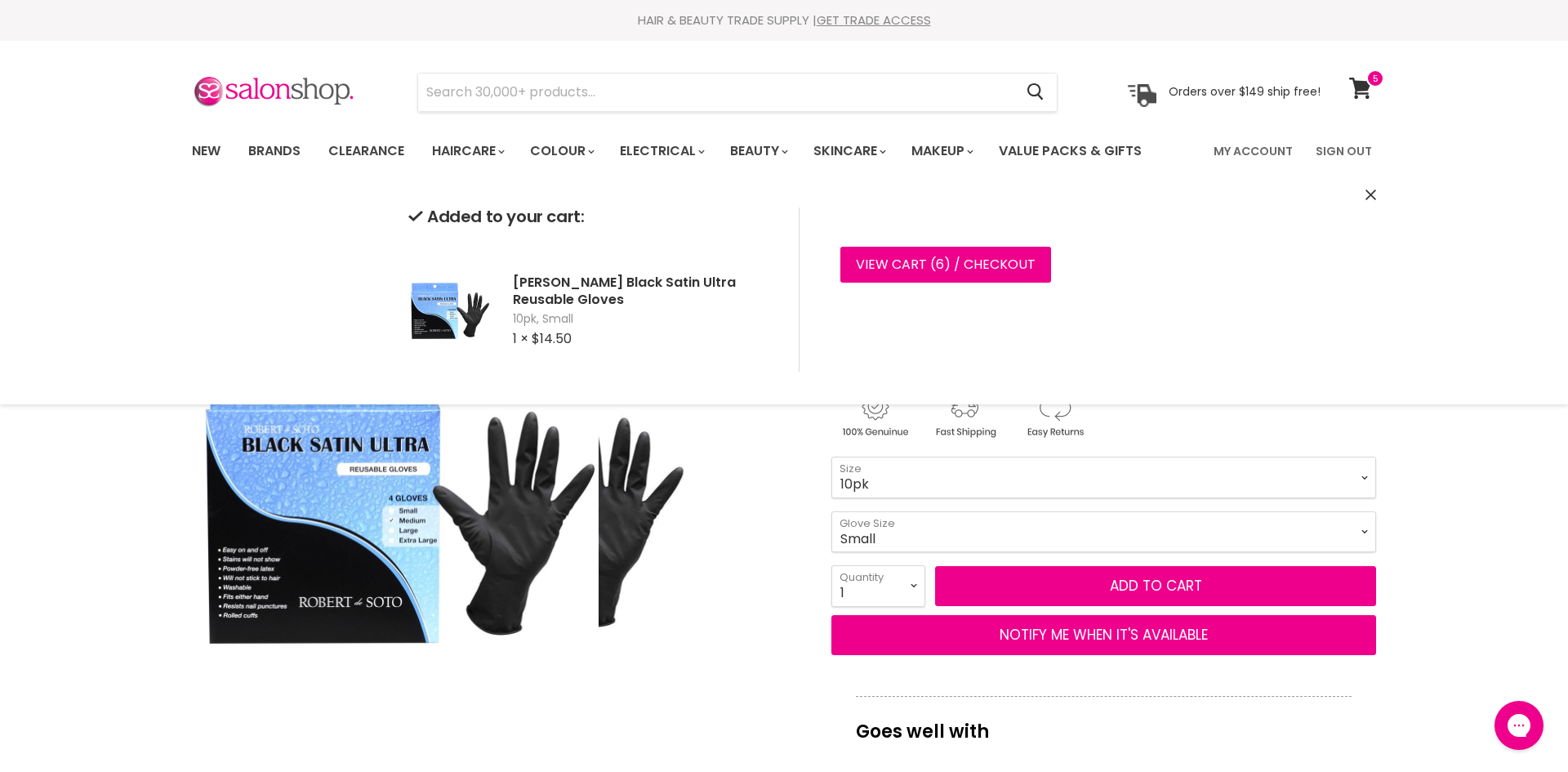
click at [681, 513] on img "Robert De Soto Black Satin Ultra Reusable Gloves image. Click or Scroll to Zoom." at bounding box center [496, 502] width 382 height 572
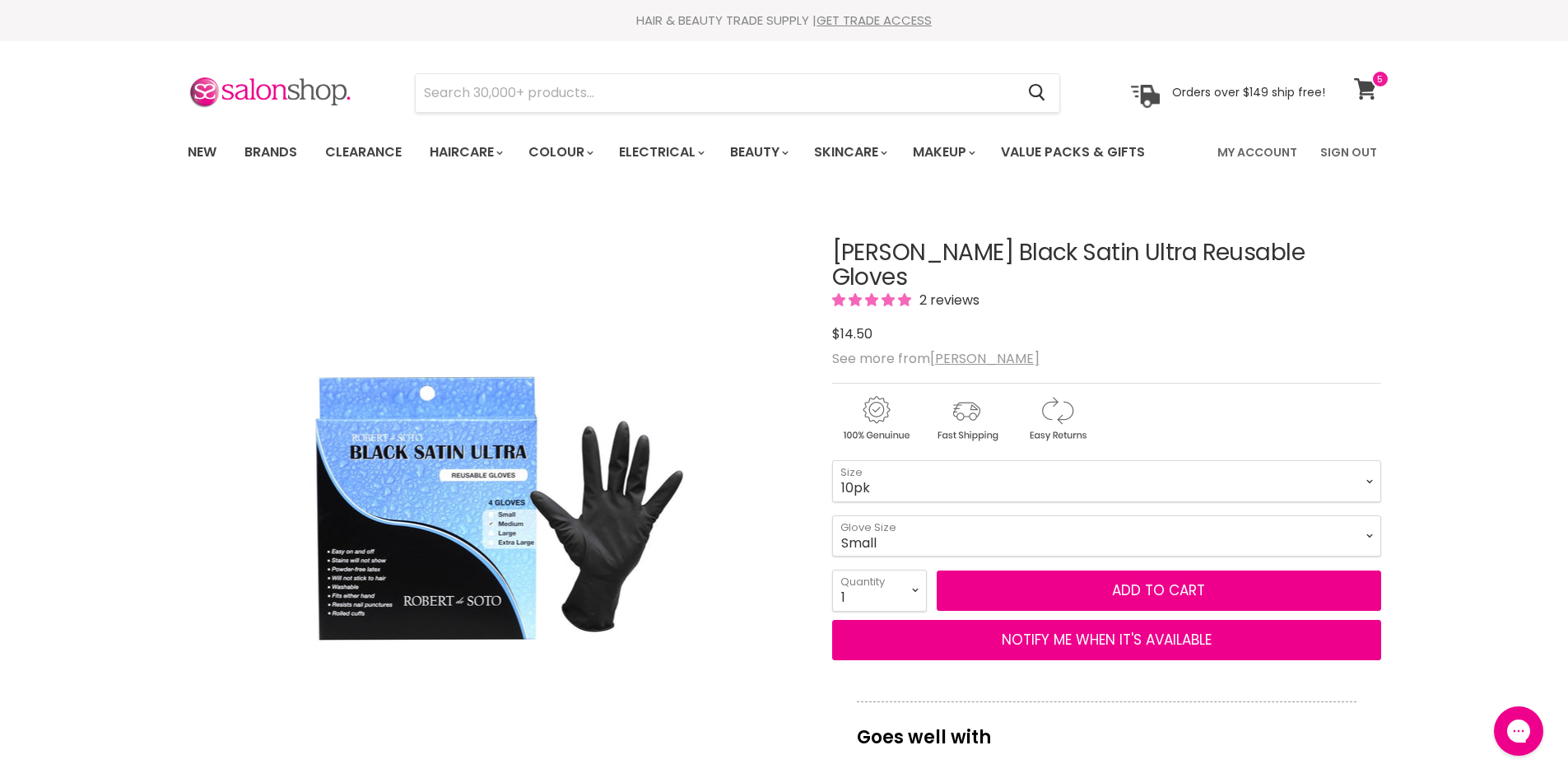
click at [1368, 83] on icon at bounding box center [1365, 89] width 23 height 22
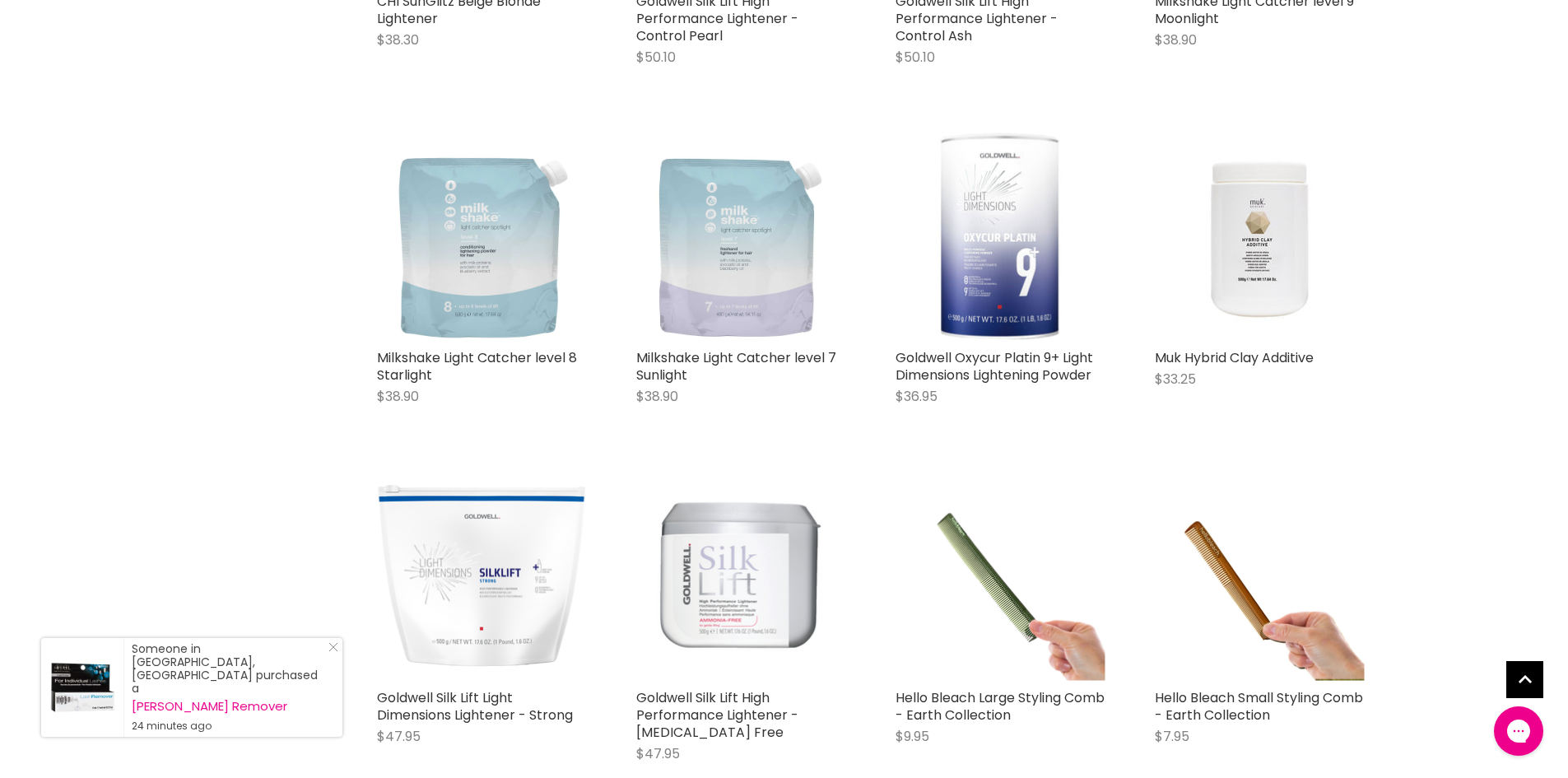
scroll to position [1646, 0]
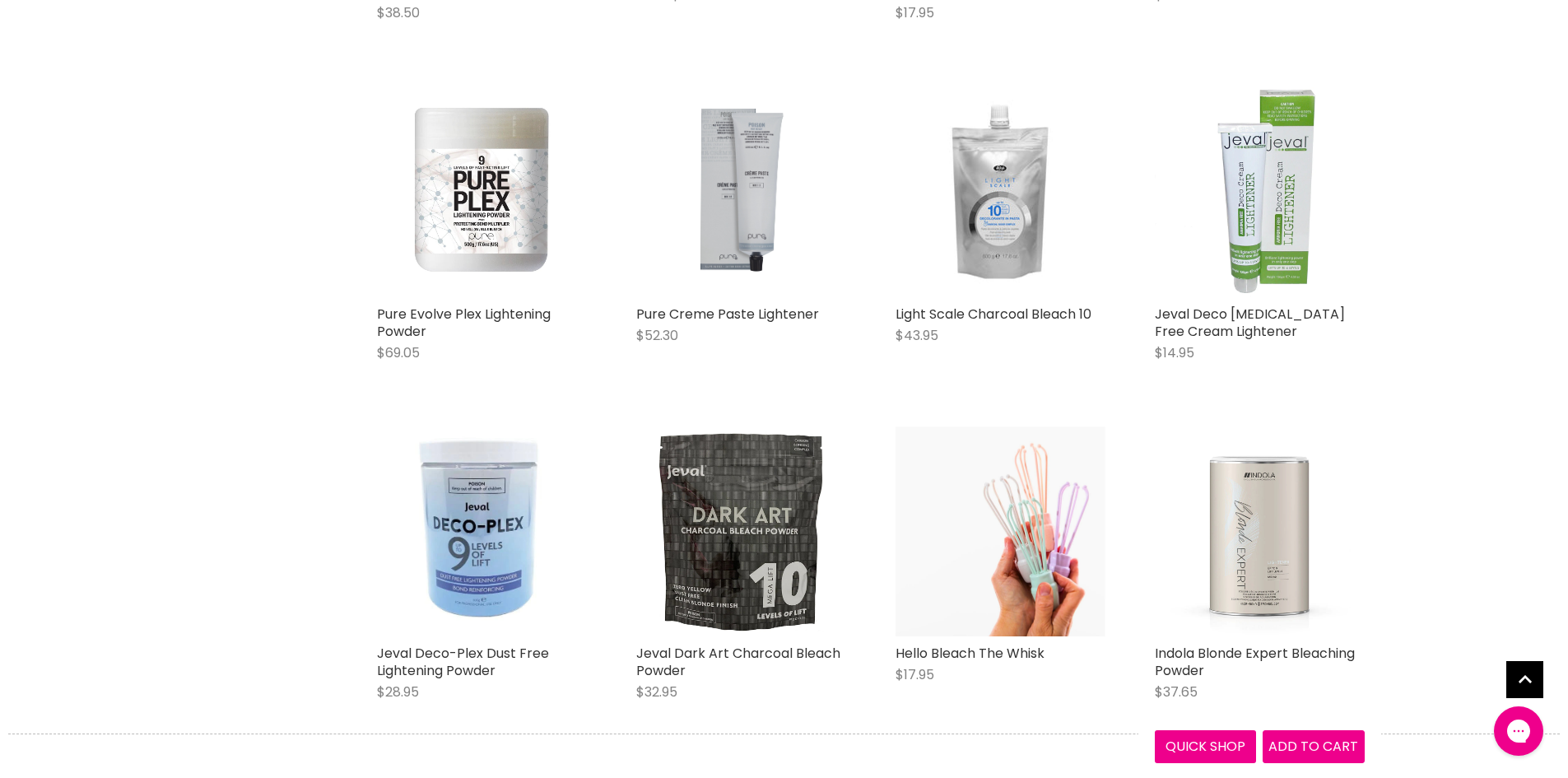
scroll to position [3786, 0]
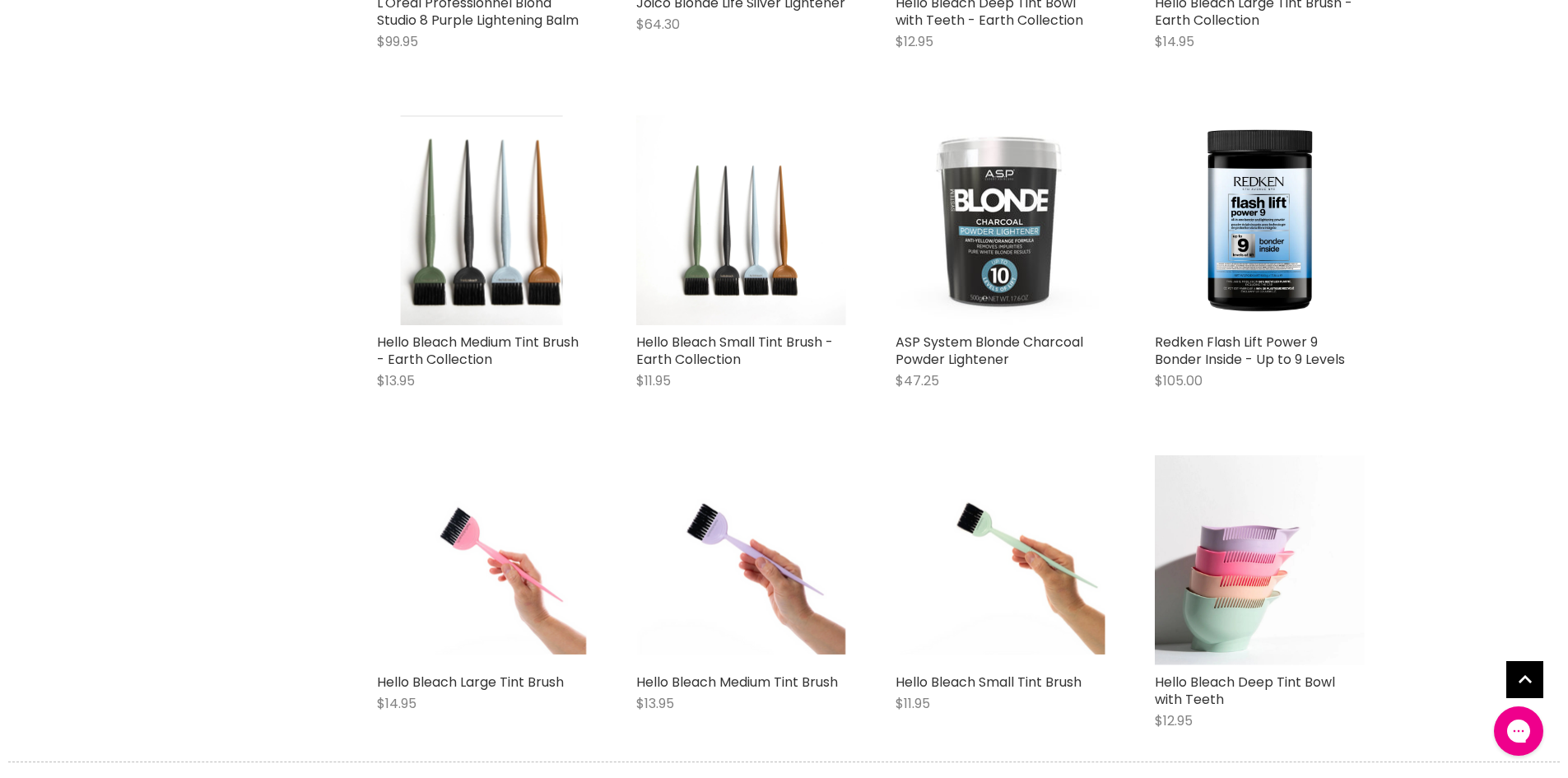
scroll to position [5844, 0]
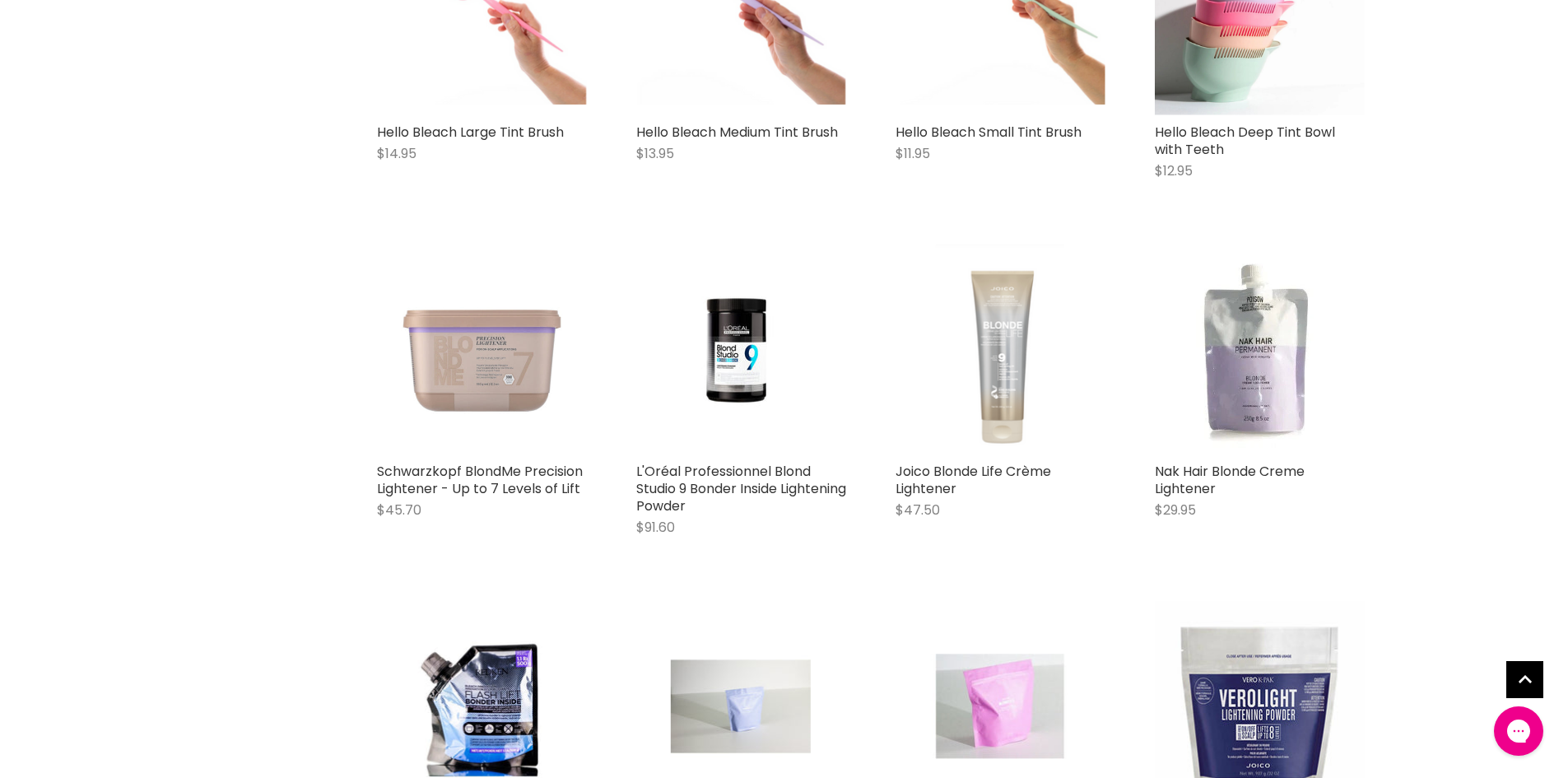
scroll to position [6503, 0]
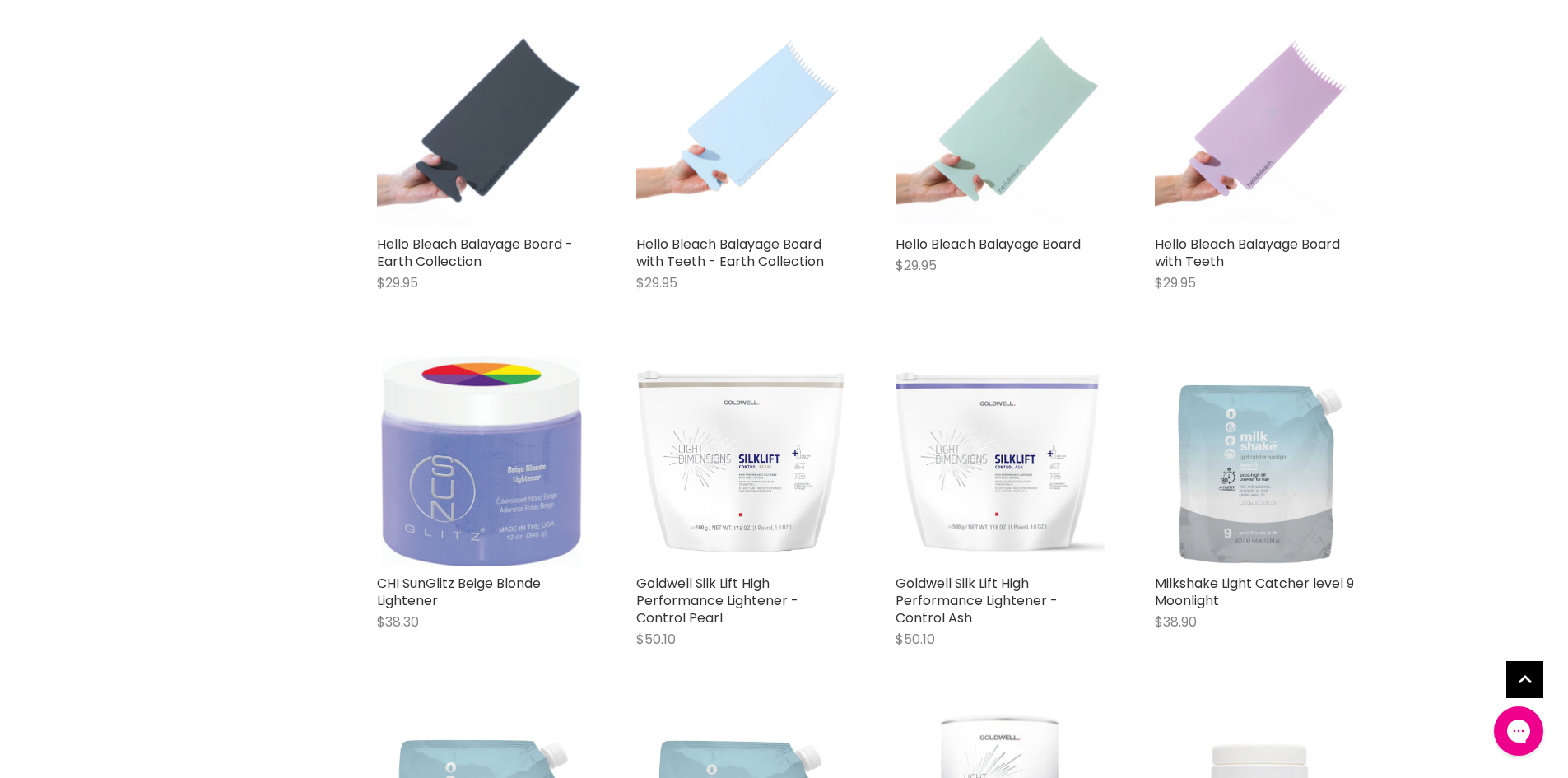
scroll to position [10945, 0]
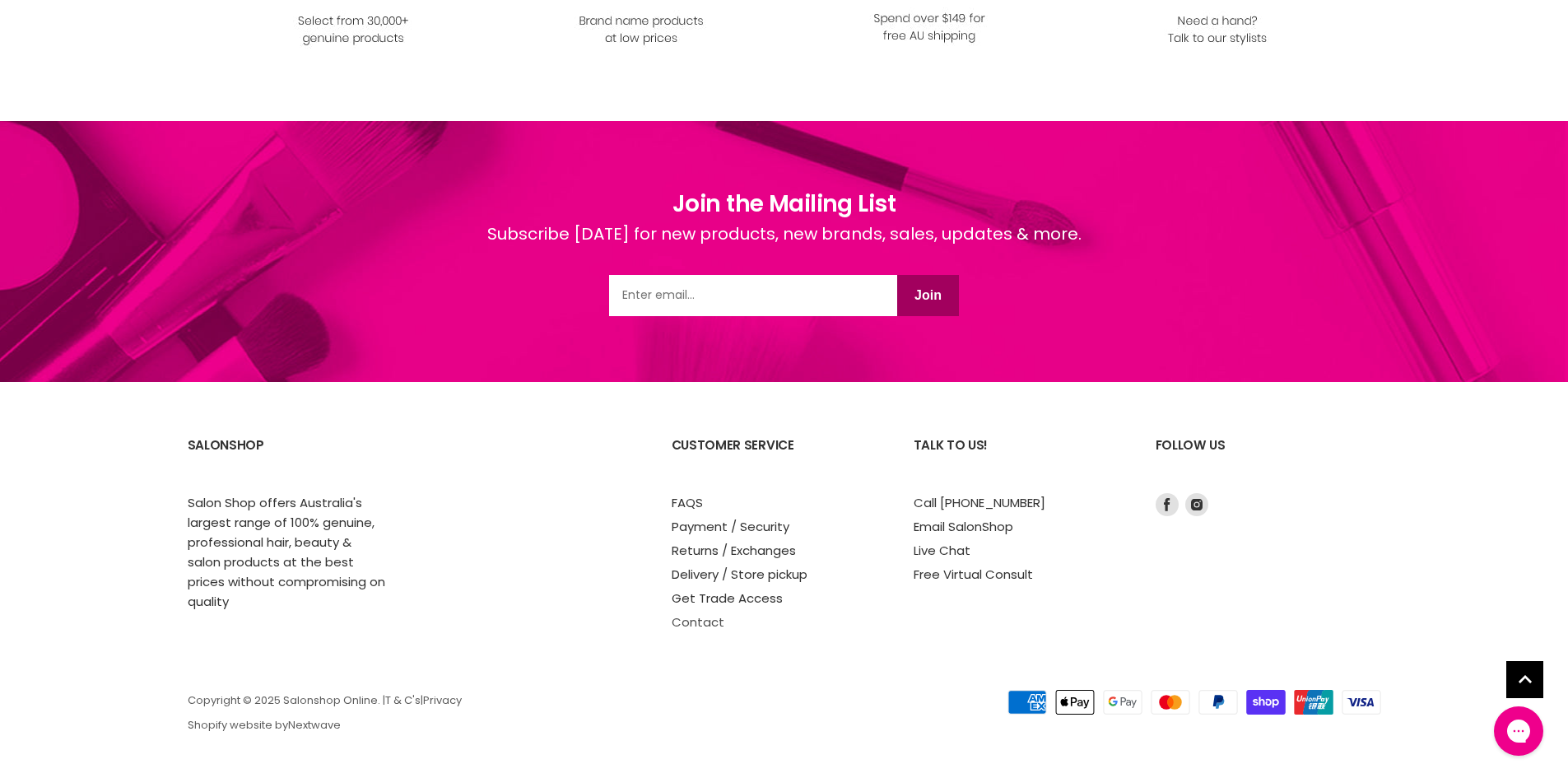
click at [678, 616] on link "Contact" at bounding box center [698, 622] width 53 height 18
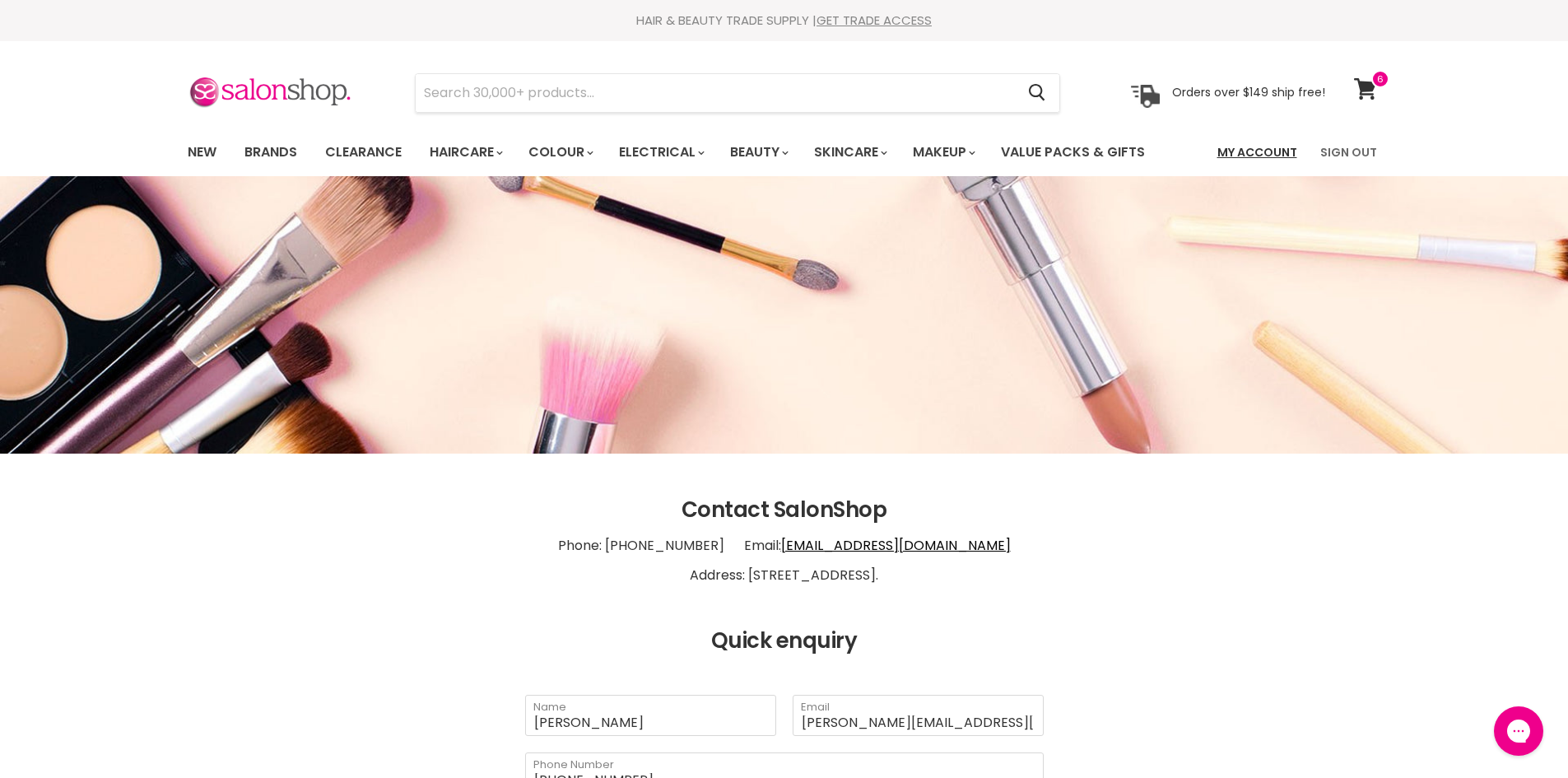
click at [1269, 150] on link "My Account" at bounding box center [1258, 152] width 100 height 34
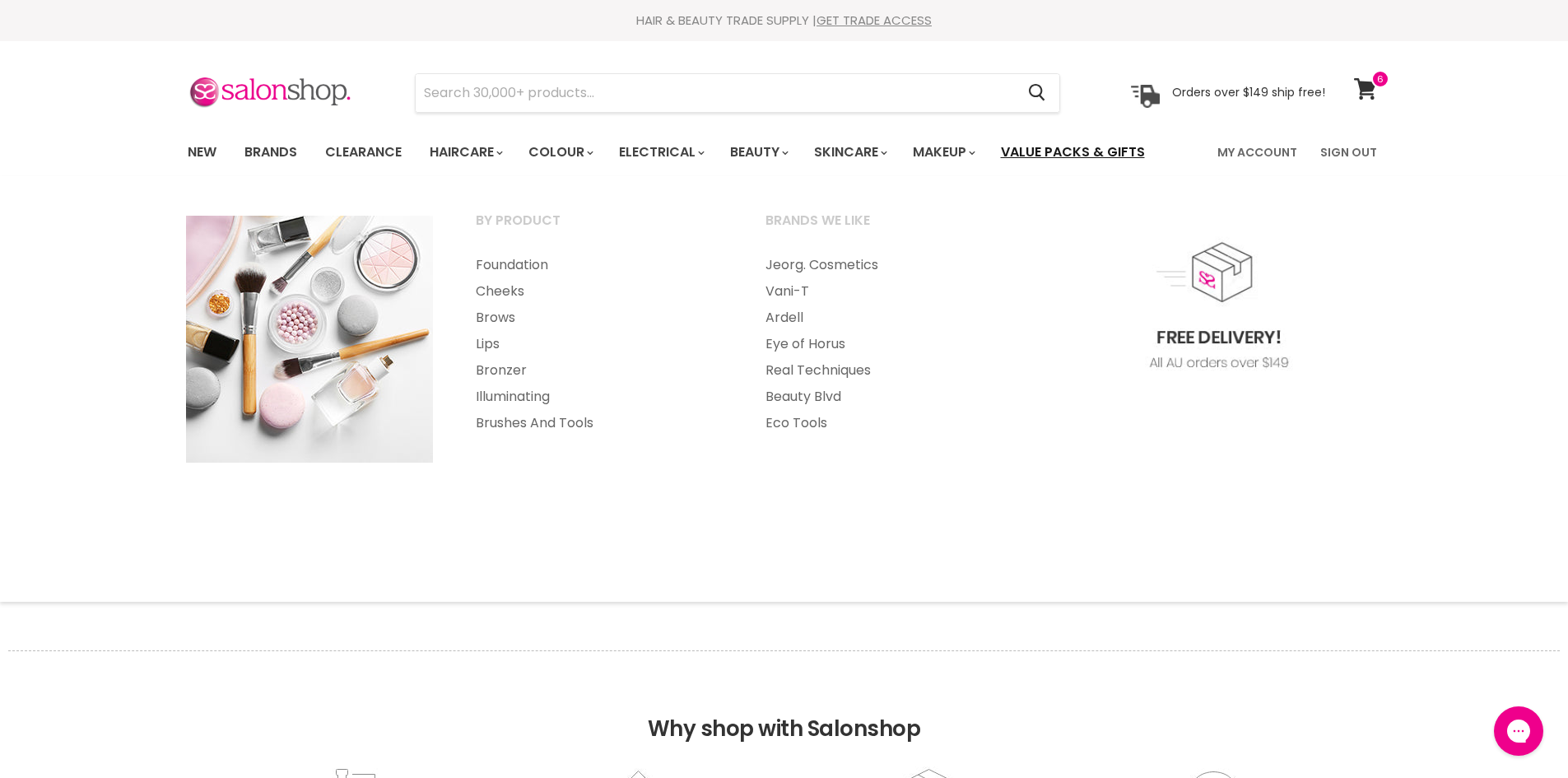
click at [1082, 150] on link "Value Packs & Gifts" at bounding box center [1073, 152] width 168 height 34
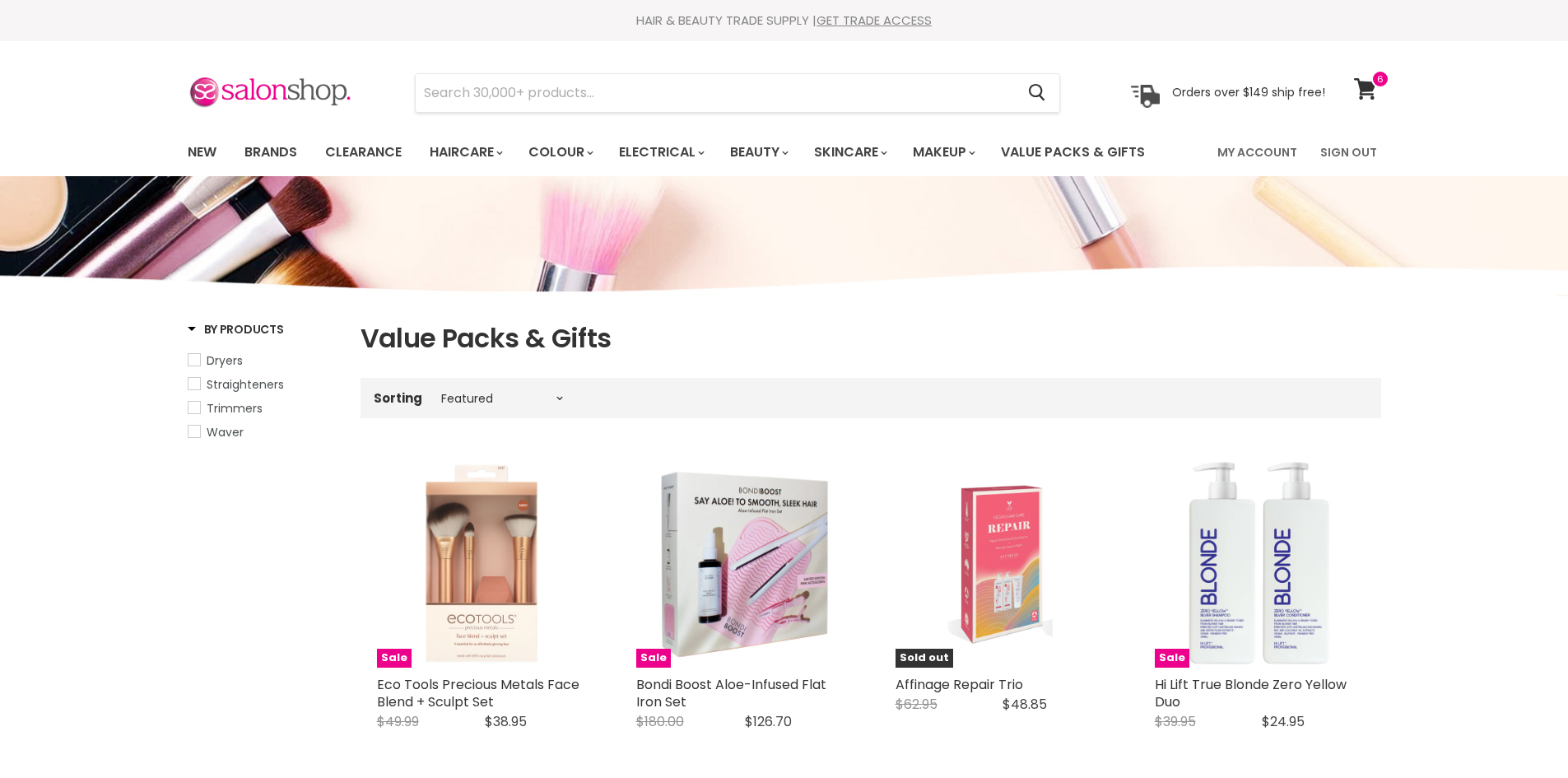
select select "manual"
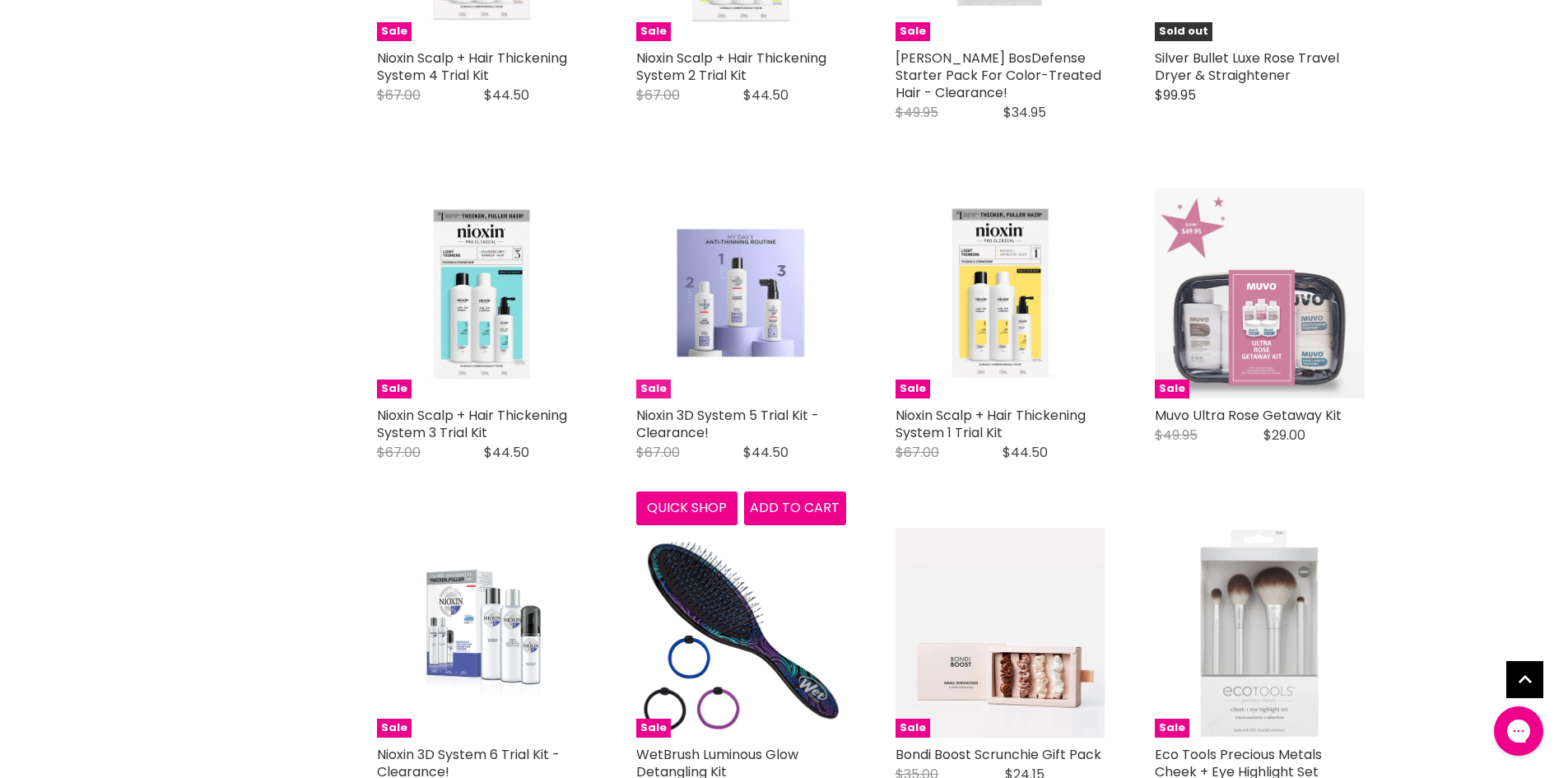
scroll to position [1894, 0]
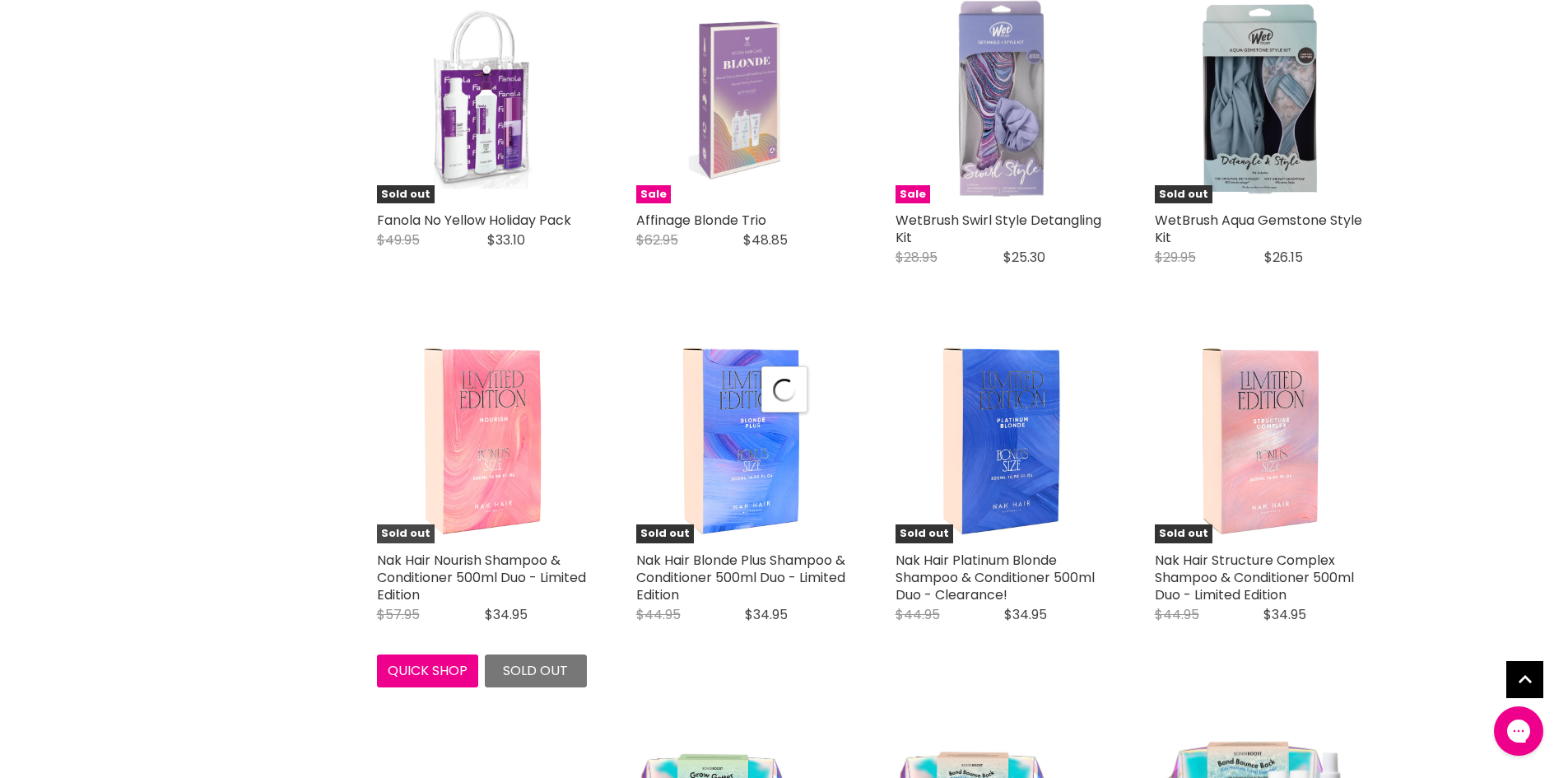
select select "manual"
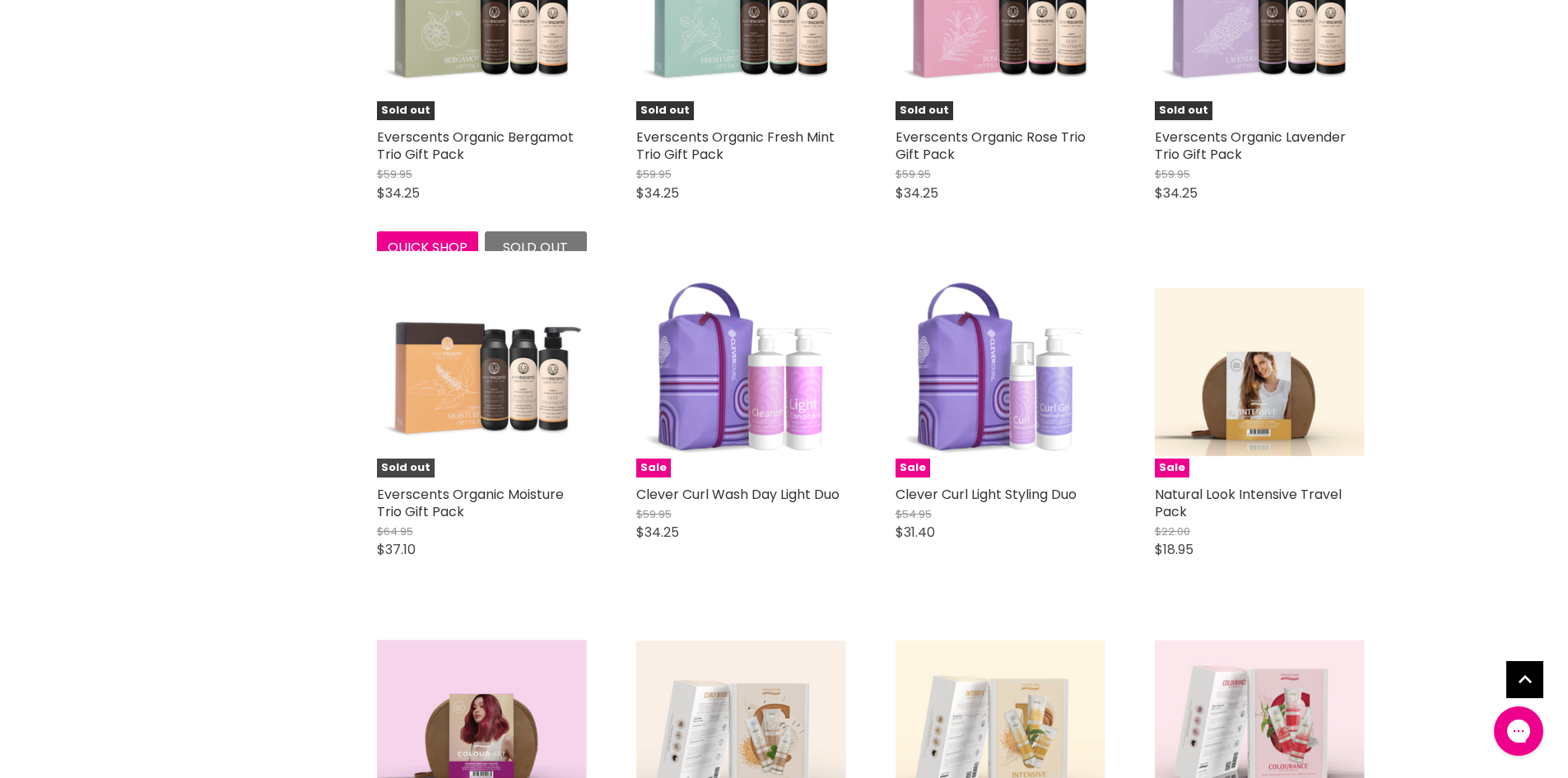
scroll to position [5021, 0]
